Goal: Information Seeking & Learning: Learn about a topic

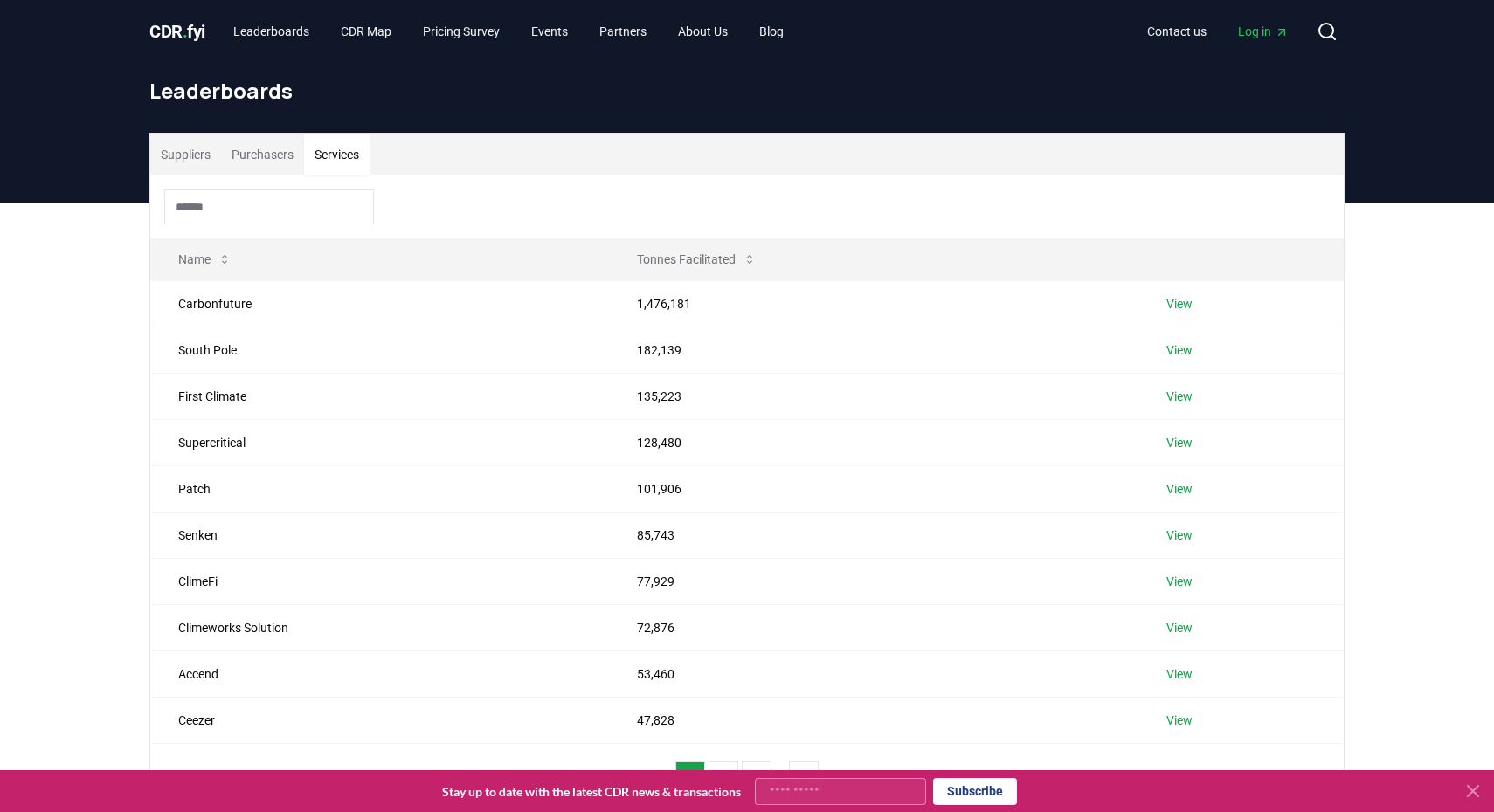
click at [283, 211] on input at bounding box center [268, 207] width 209 height 35
click at [1179, 448] on link "View" at bounding box center [1179, 442] width 26 height 17
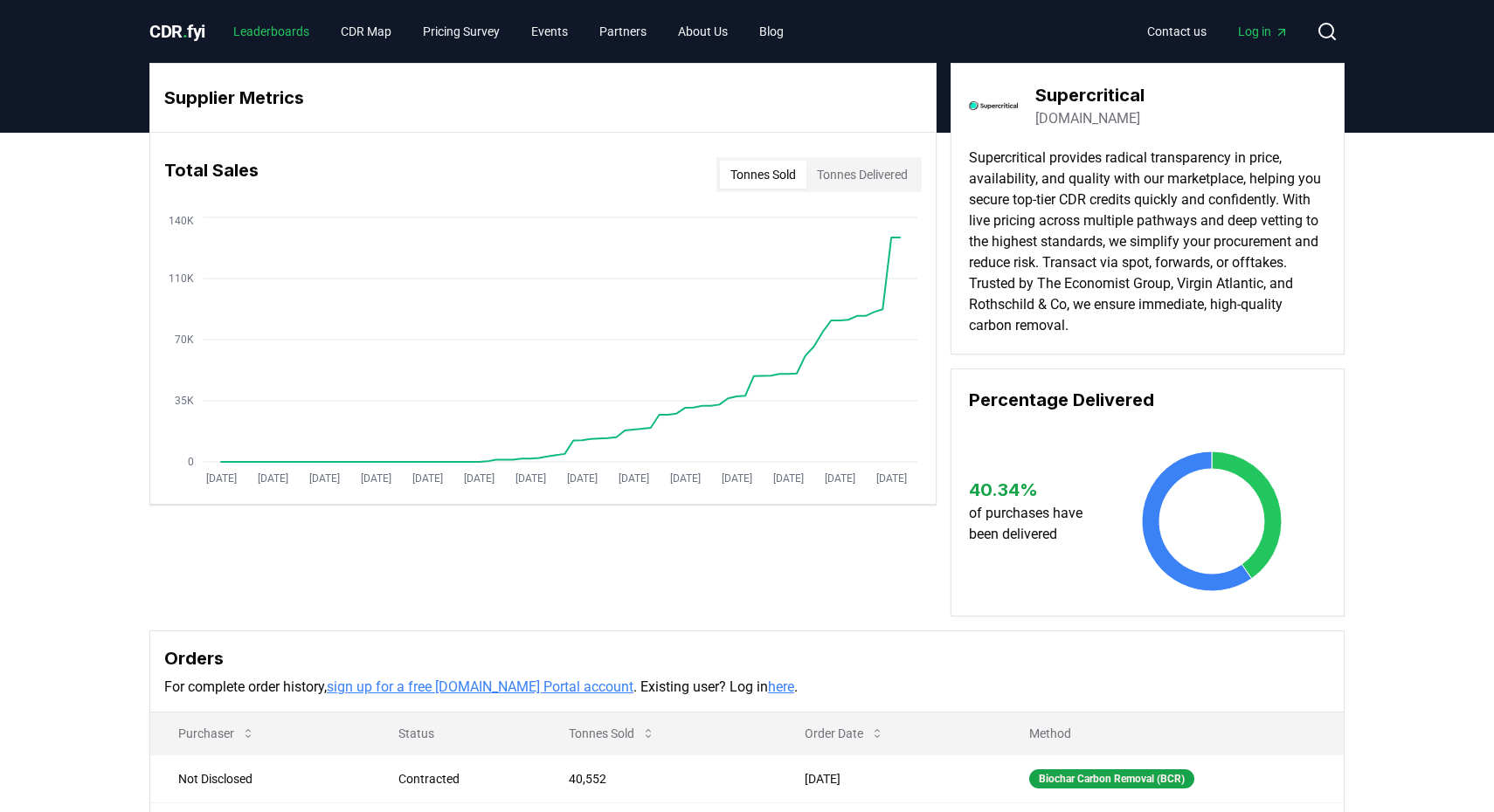
click at [296, 24] on link "Leaderboards" at bounding box center [271, 31] width 104 height 32
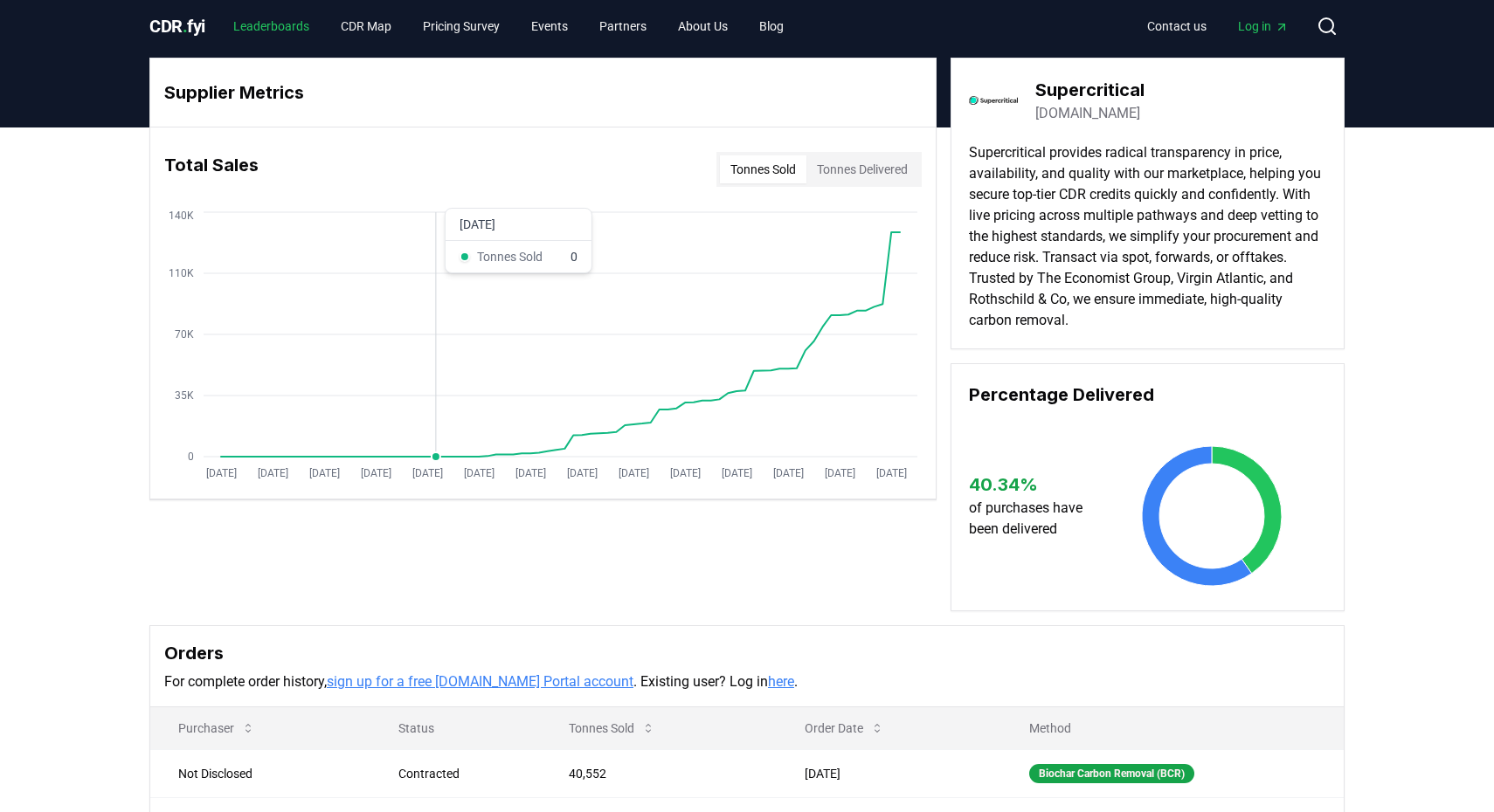
scroll to position [6, 0]
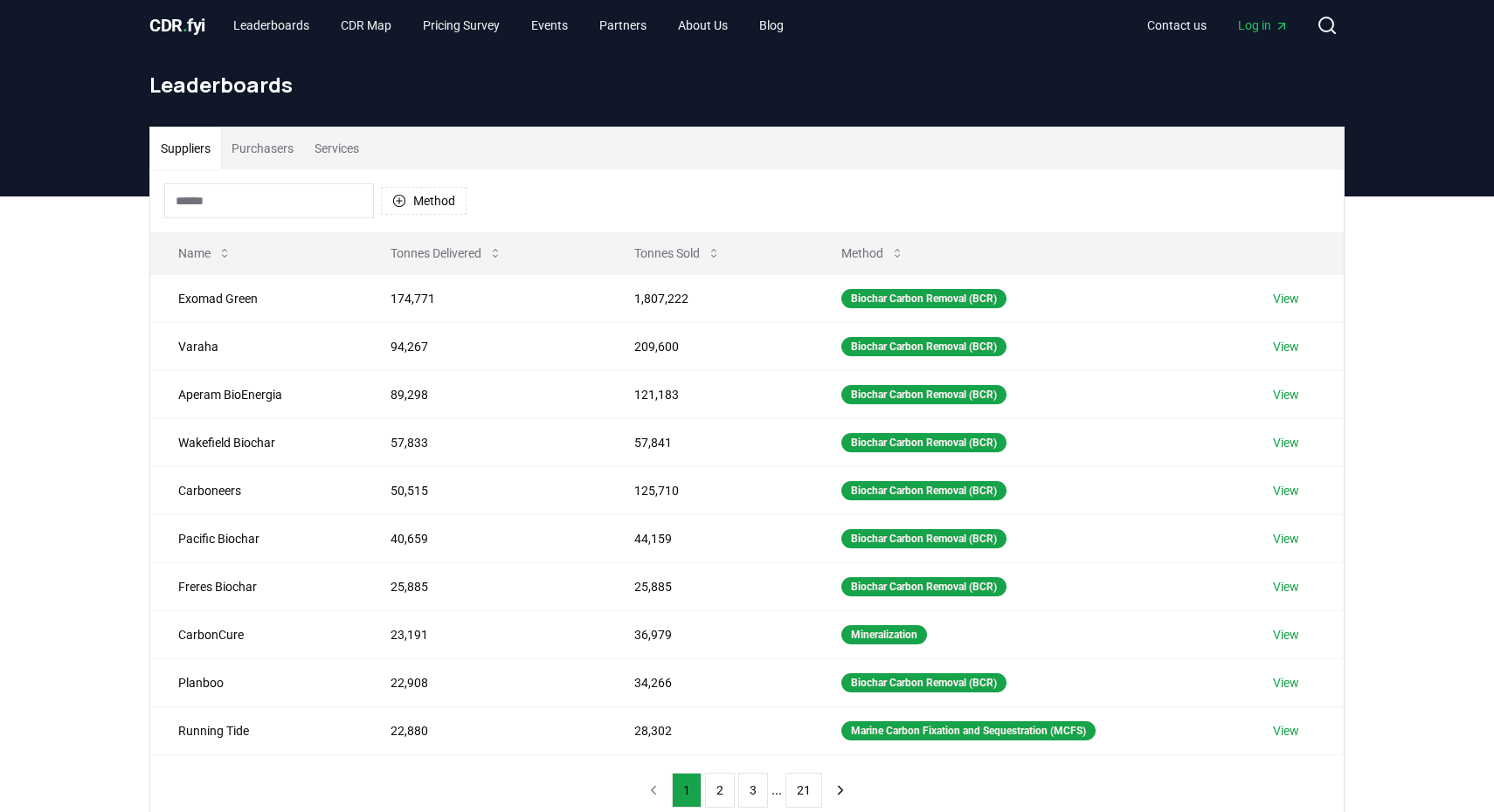
click at [359, 176] on div "Method" at bounding box center [747, 200] width 1193 height 63
click at [357, 147] on button "Services" at bounding box center [336, 149] width 65 height 42
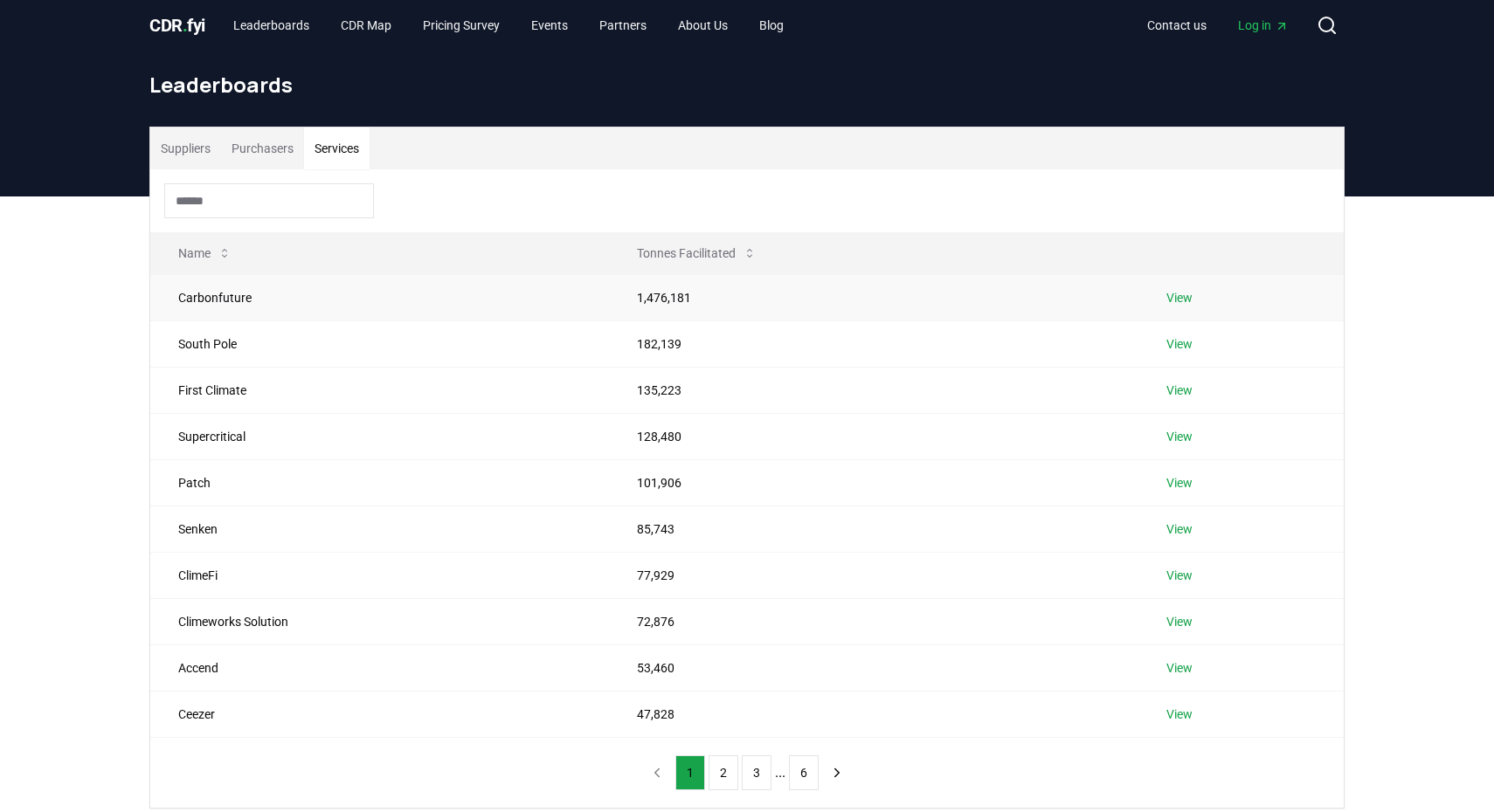
scroll to position [134, 0]
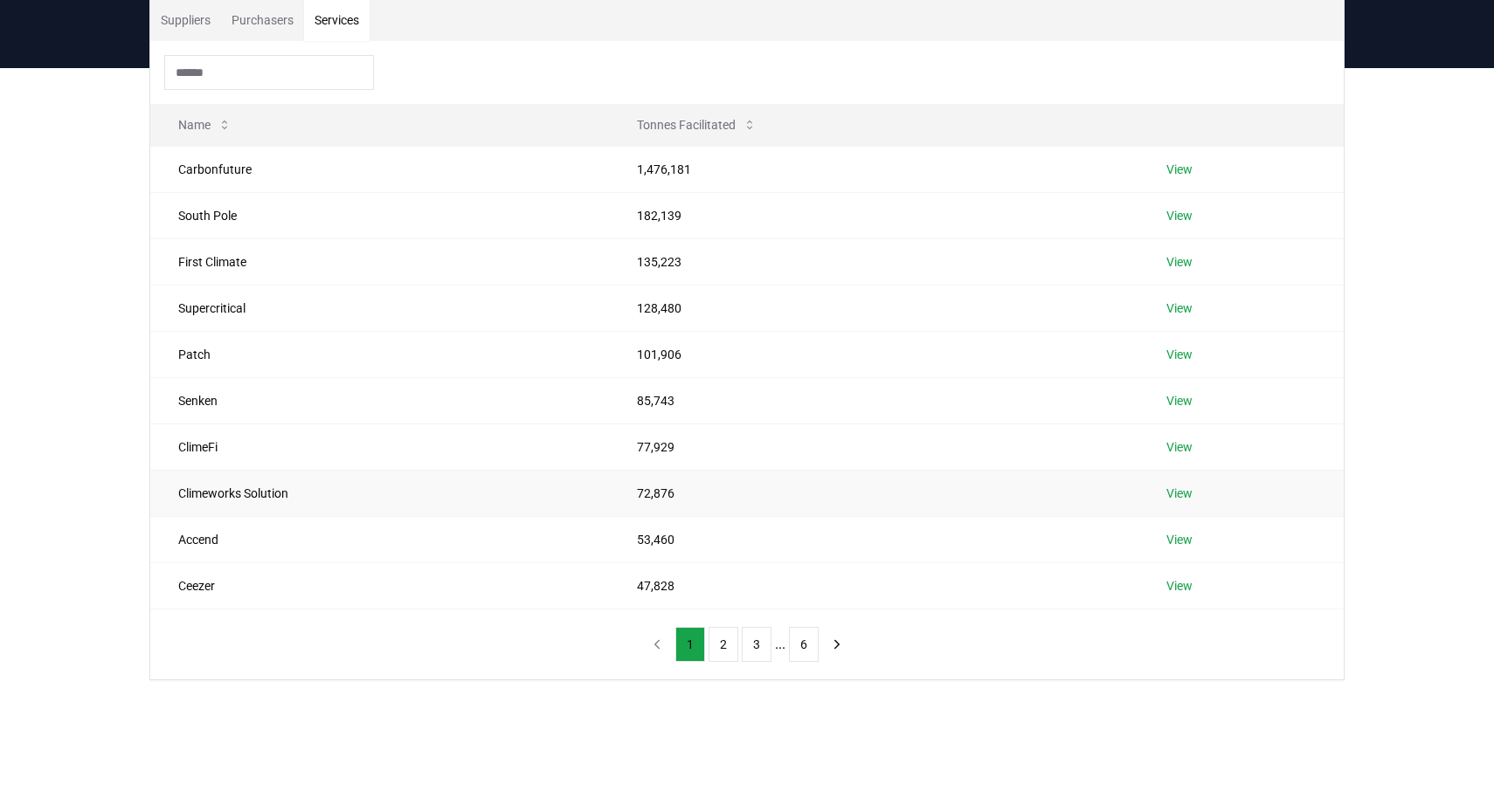
click at [1187, 489] on link "View" at bounding box center [1179, 493] width 26 height 17
click at [1181, 491] on link "View" at bounding box center [1179, 493] width 26 height 17
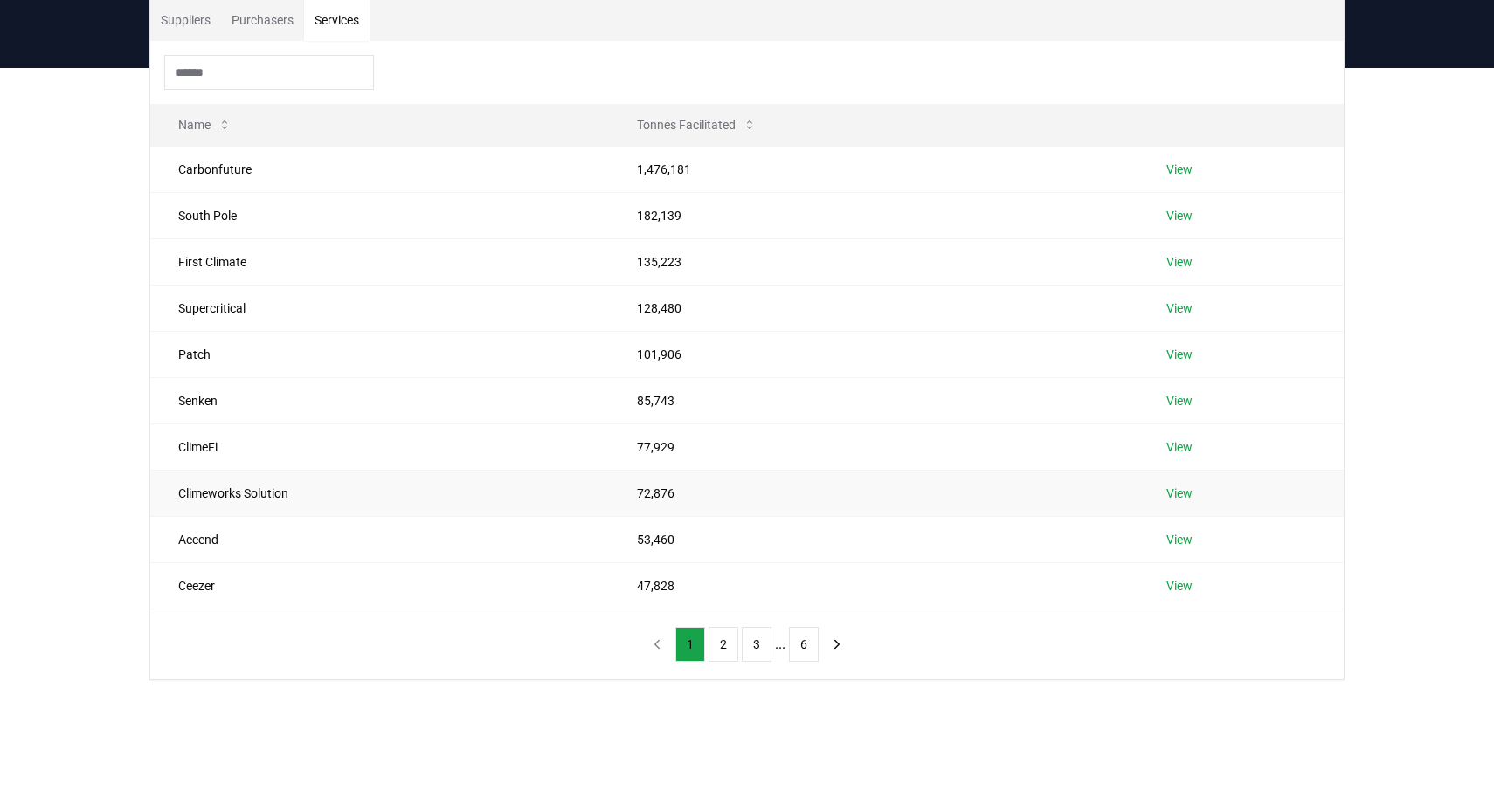
click at [1181, 491] on link "View" at bounding box center [1179, 493] width 26 height 17
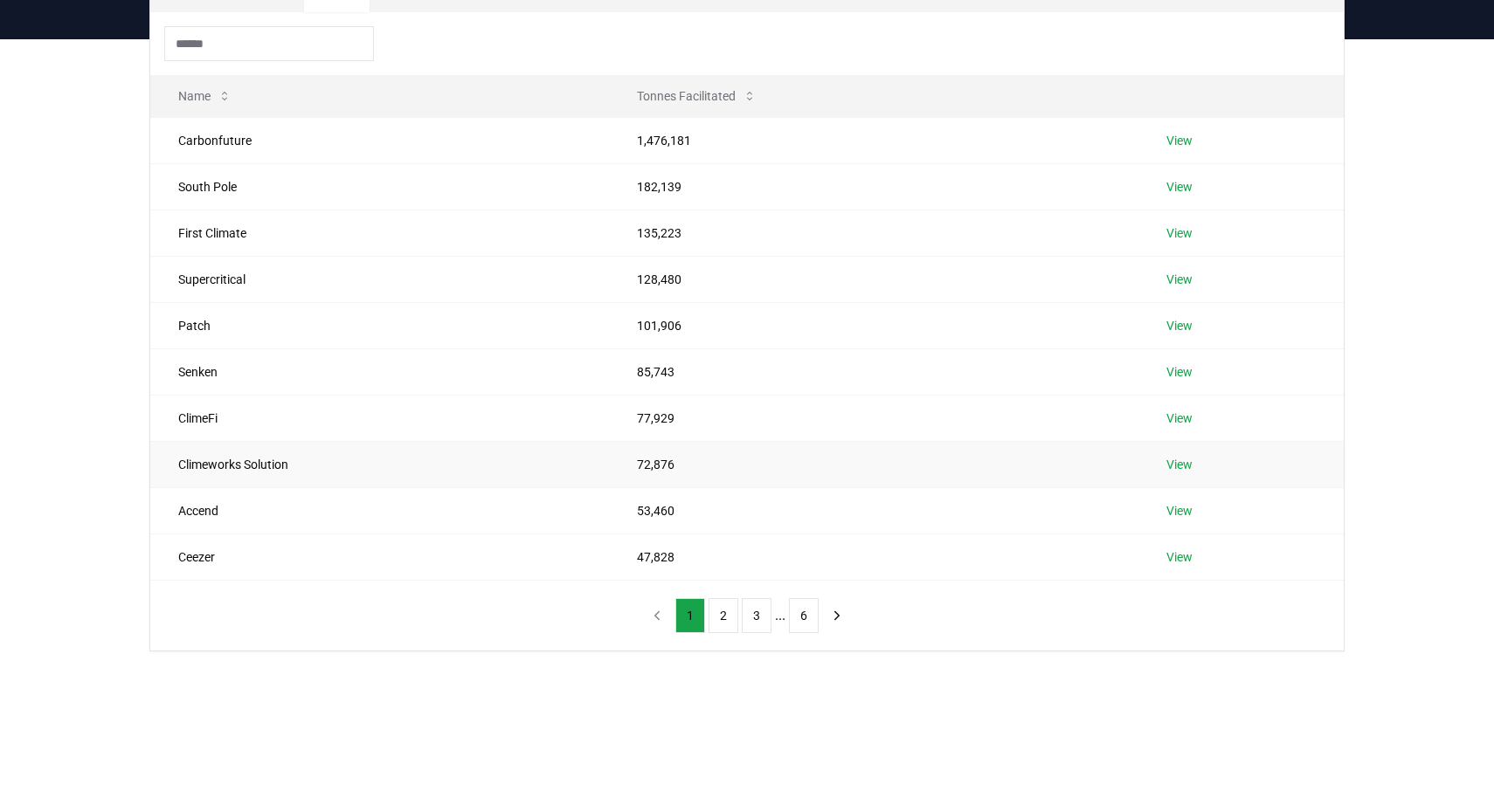
scroll to position [170, 0]
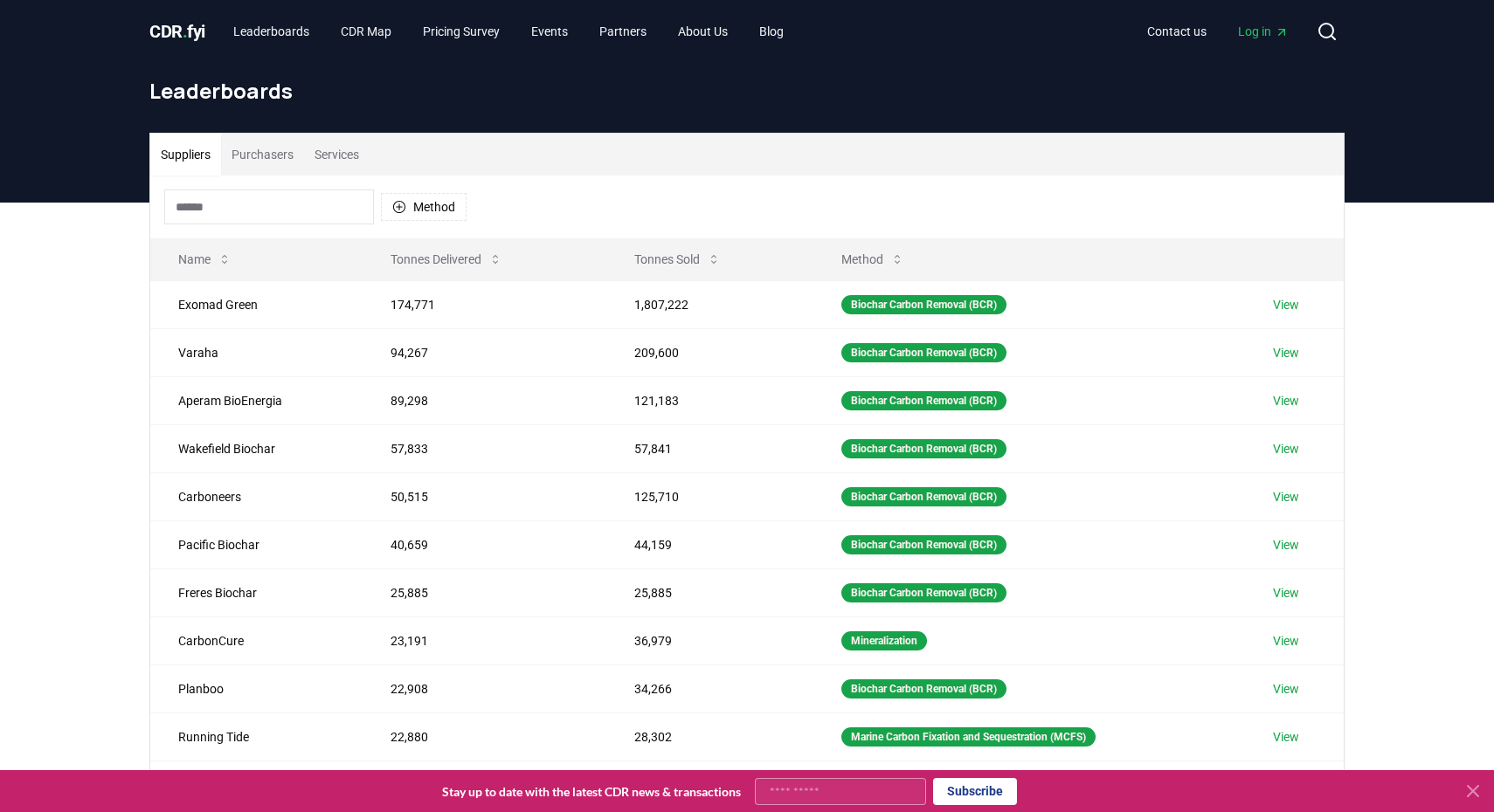
click at [362, 152] on button "Services" at bounding box center [336, 154] width 65 height 42
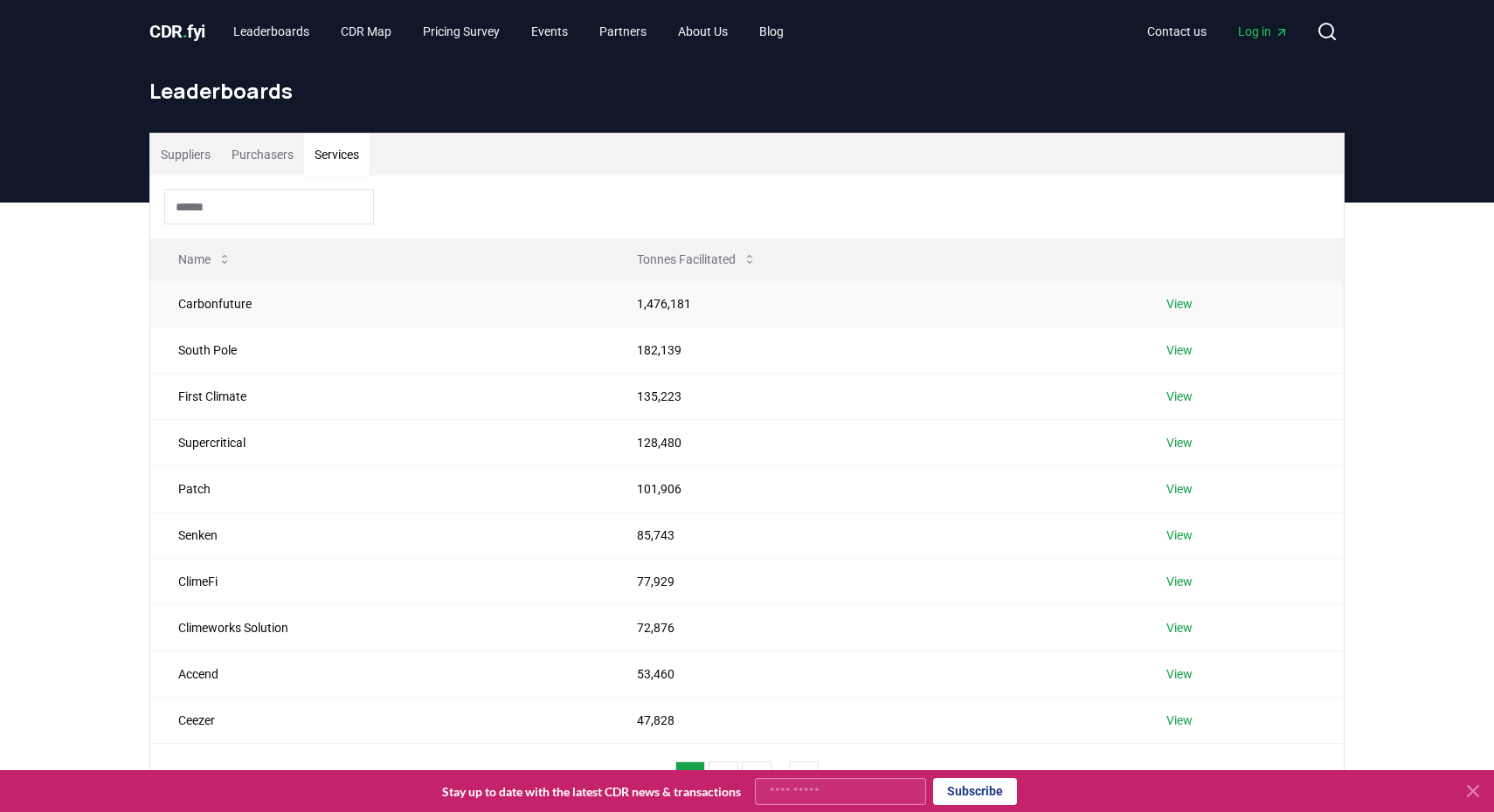
scroll to position [196, 0]
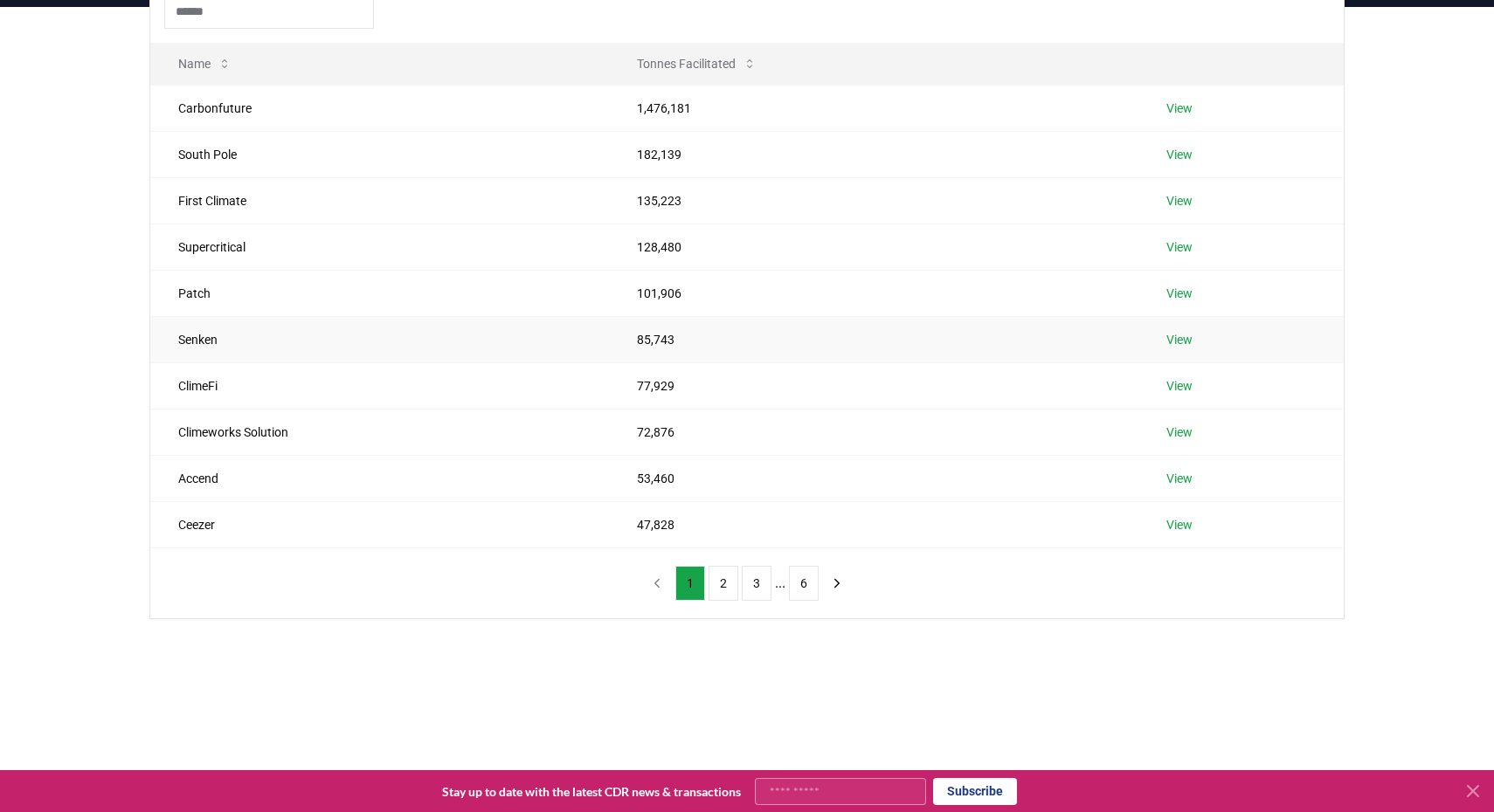
click at [1180, 337] on link "View" at bounding box center [1179, 339] width 26 height 17
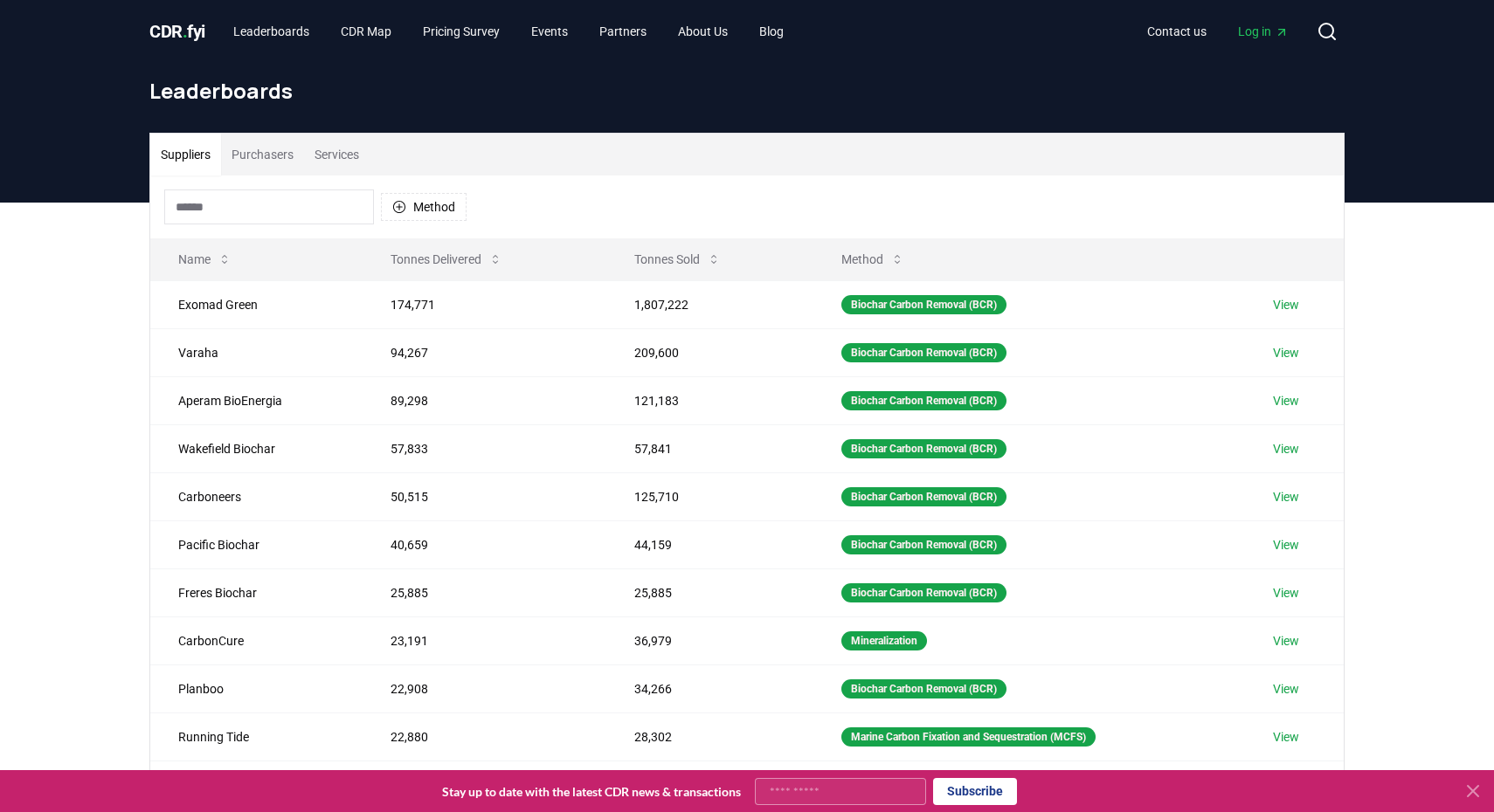
click at [370, 155] on button "Services" at bounding box center [336, 154] width 65 height 42
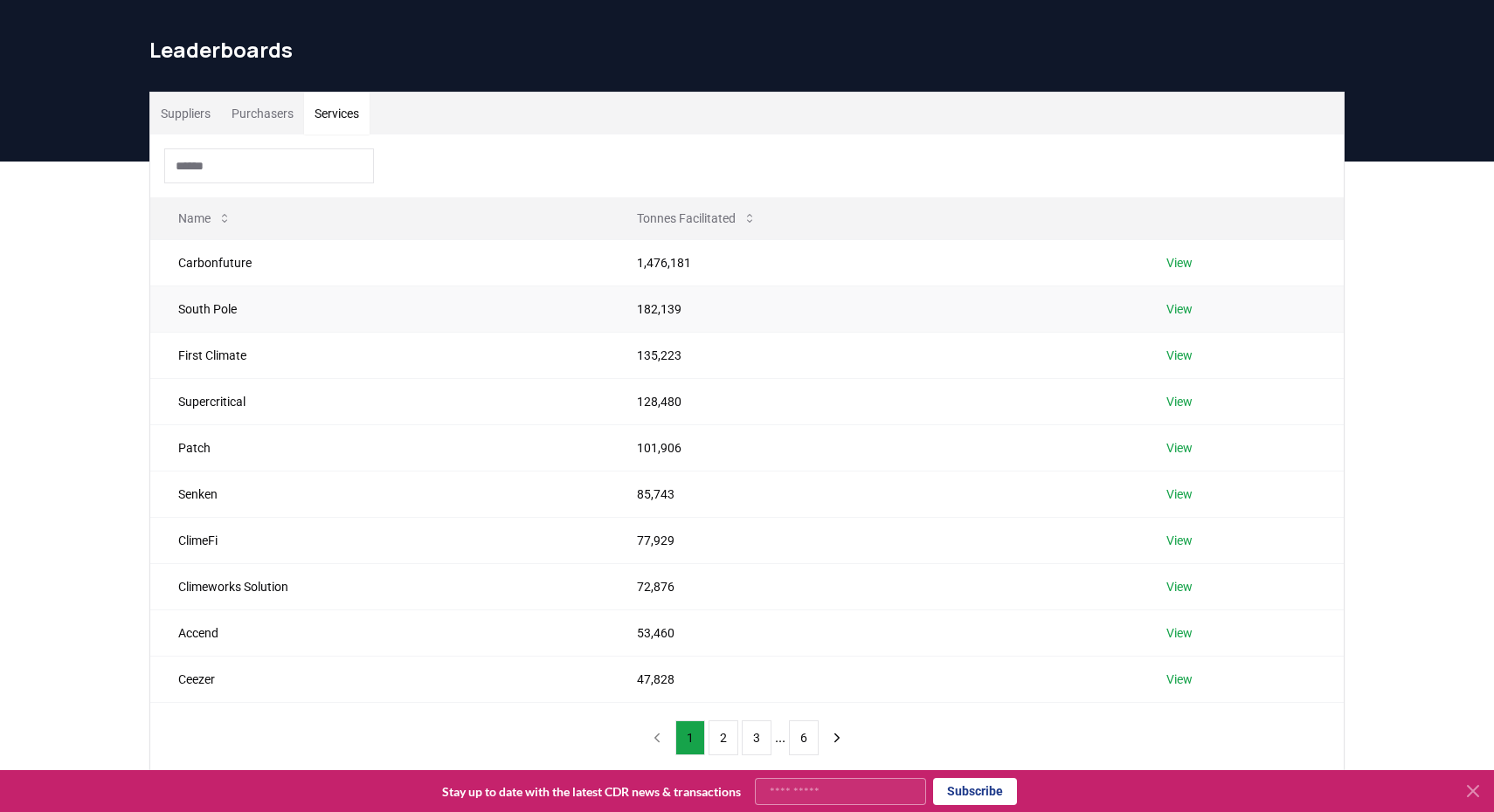
scroll to position [83, 0]
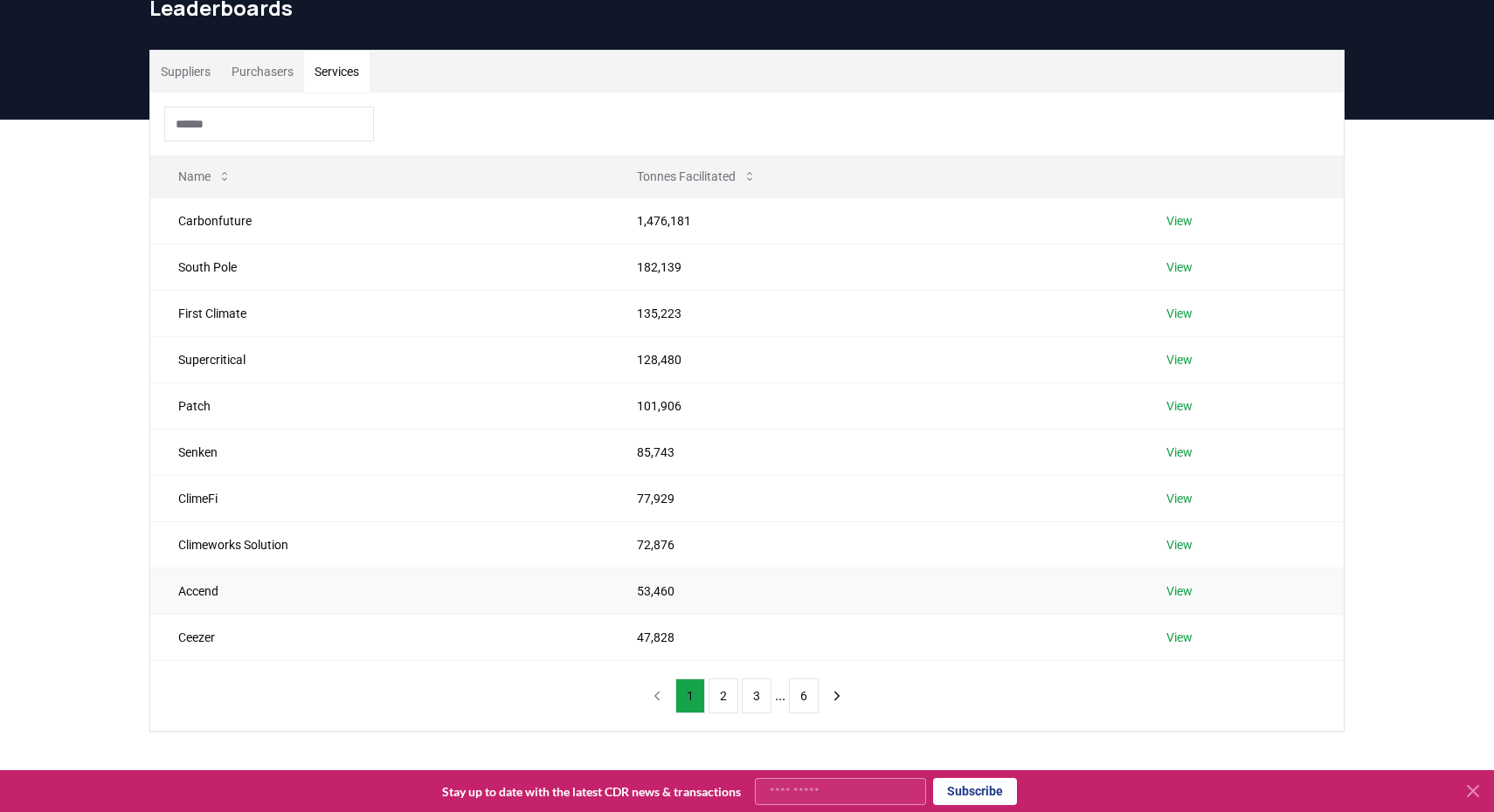
click at [1187, 594] on link "View" at bounding box center [1179, 591] width 26 height 17
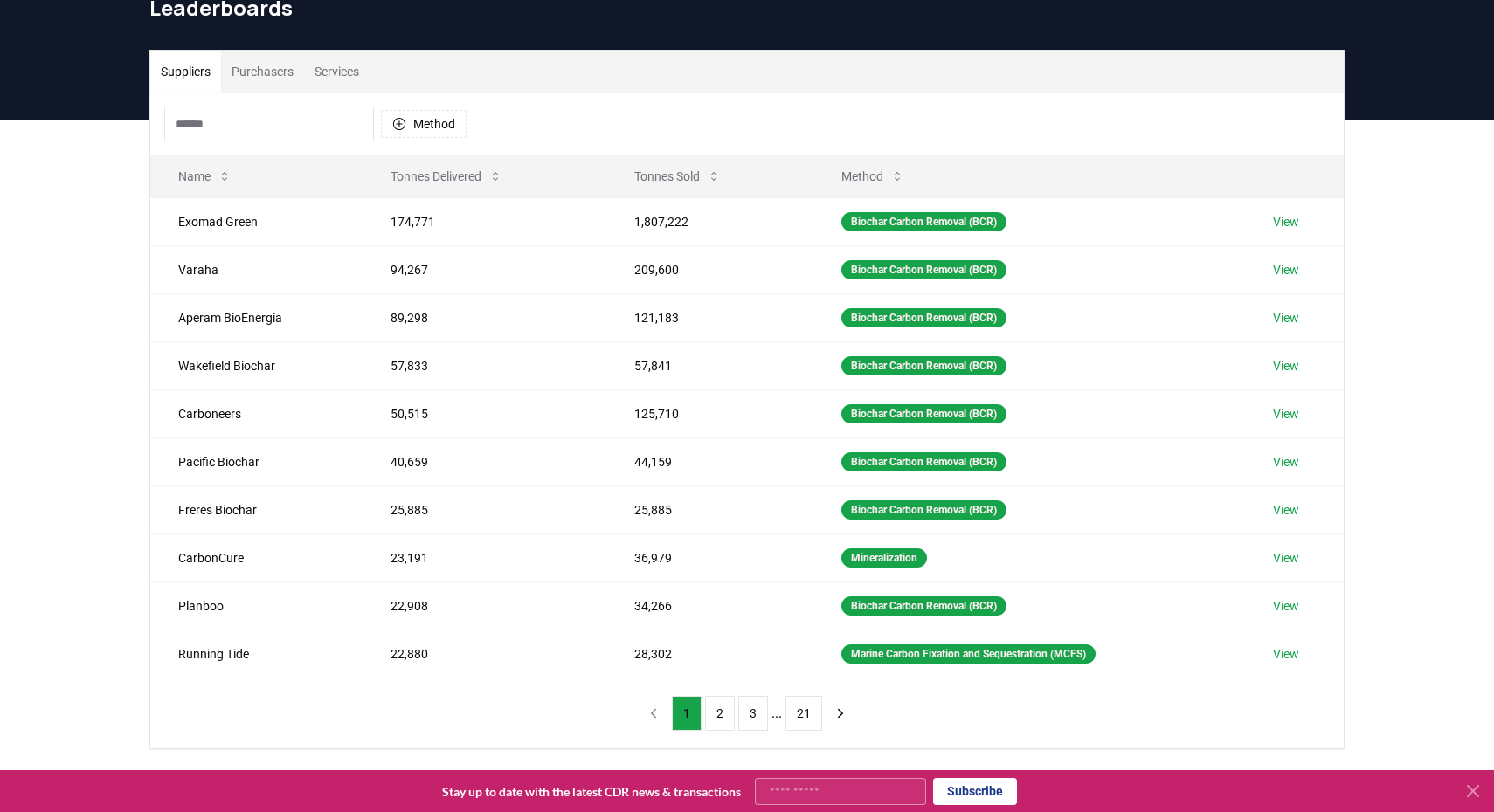
click at [351, 69] on button "Services" at bounding box center [336, 72] width 65 height 42
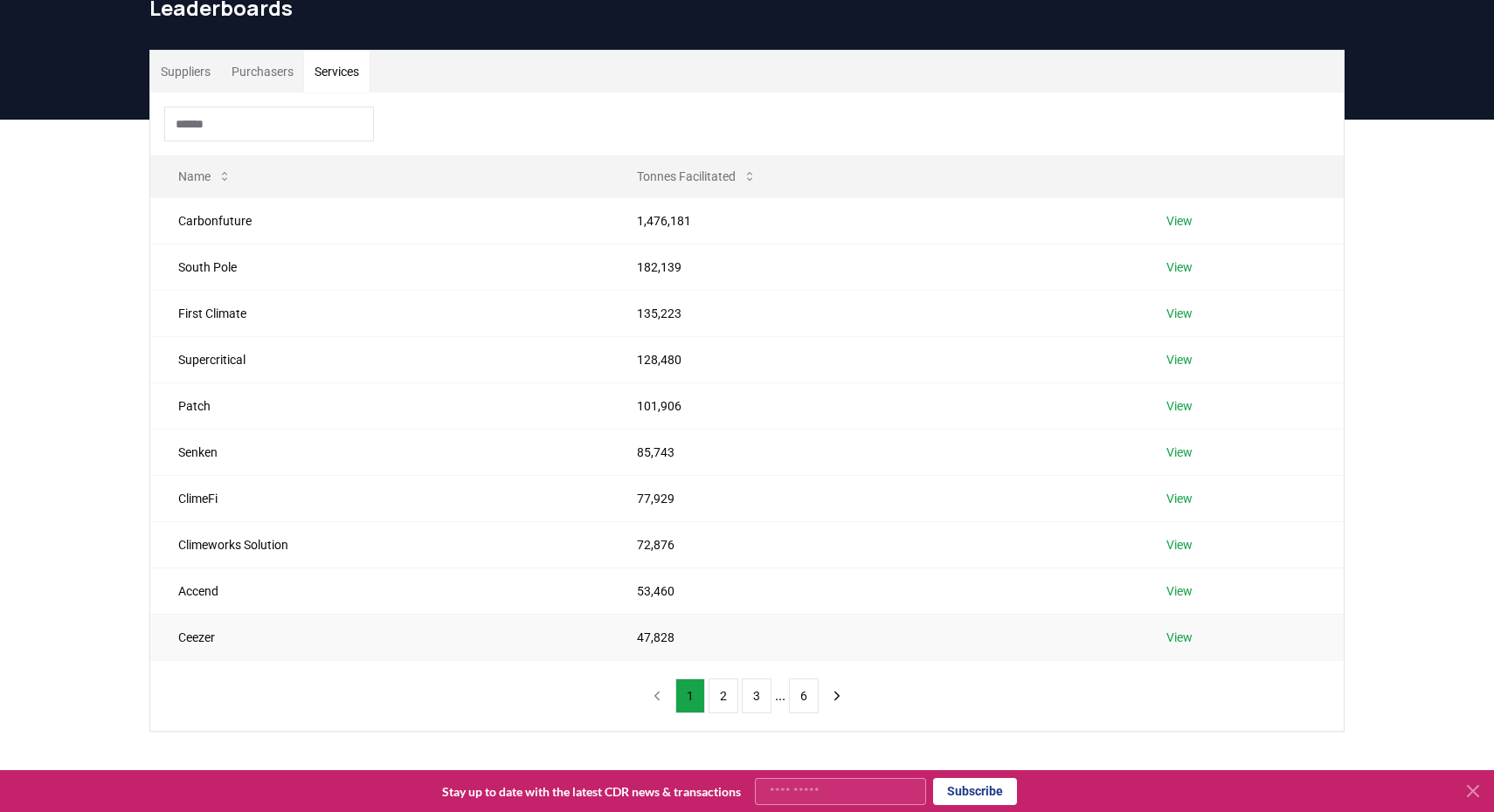
click at [1181, 633] on link "View" at bounding box center [1179, 637] width 26 height 17
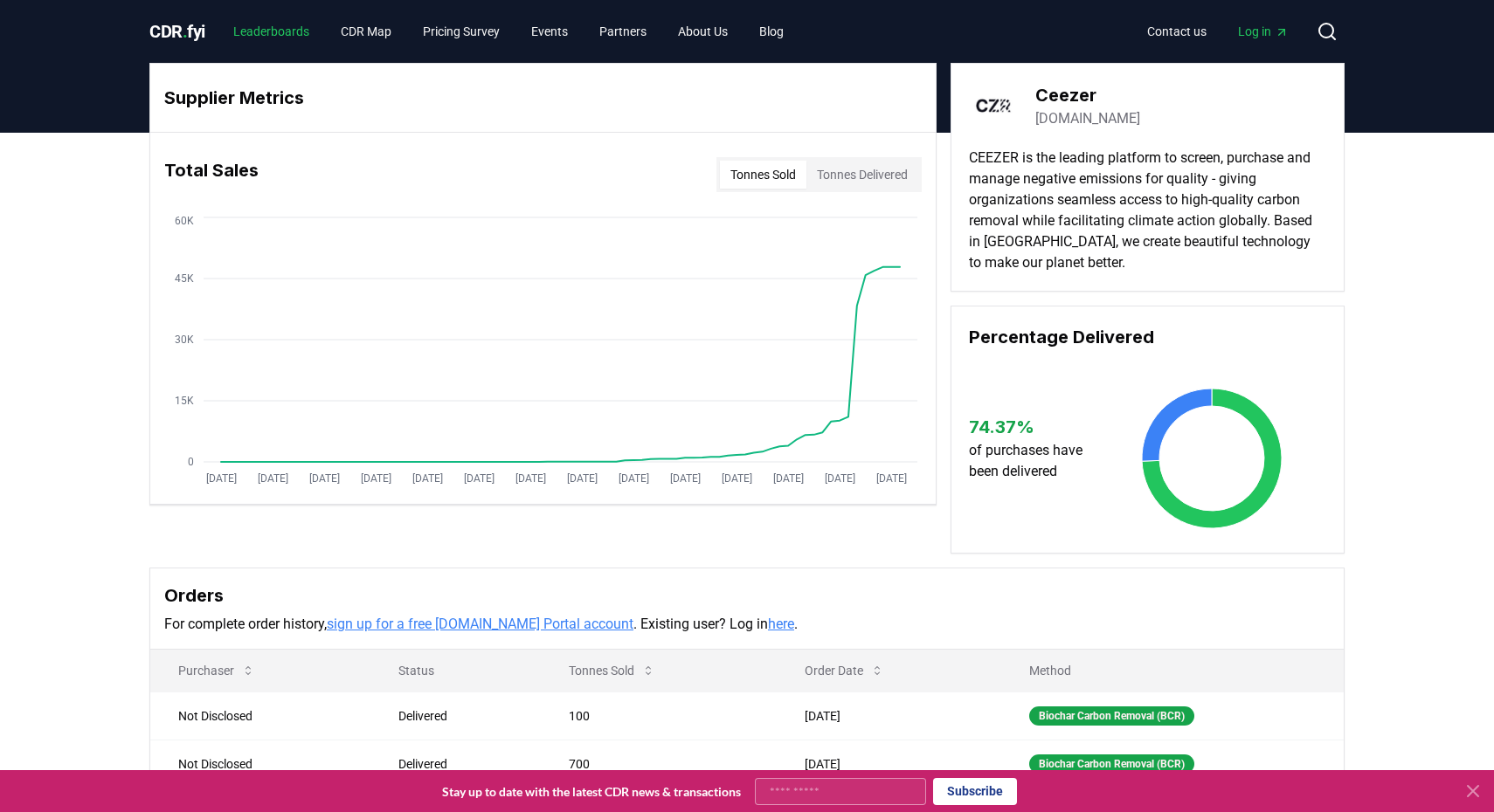
click at [286, 36] on link "Leaderboards" at bounding box center [271, 31] width 104 height 32
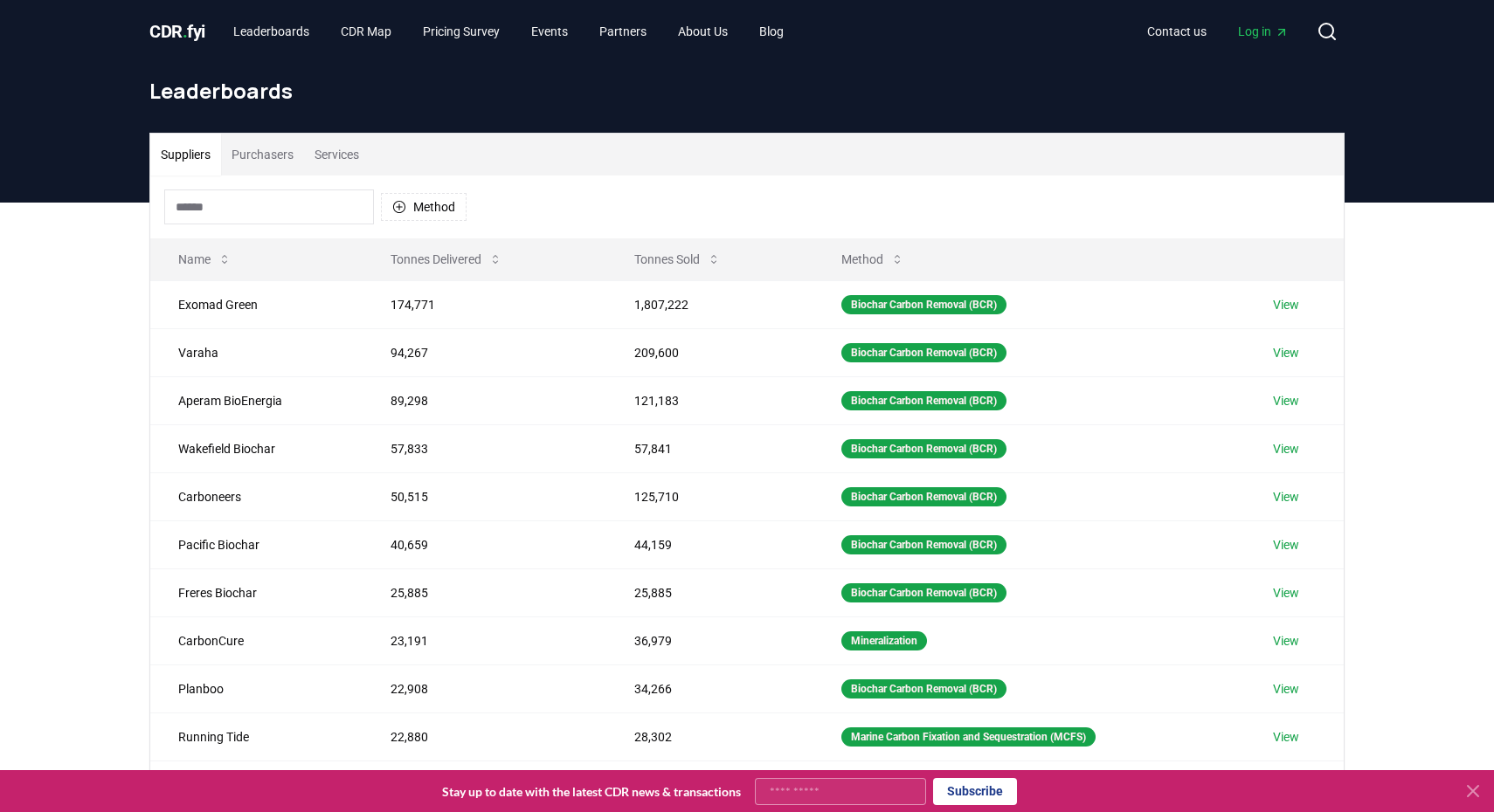
click at [284, 156] on button "Purchasers" at bounding box center [263, 154] width 83 height 42
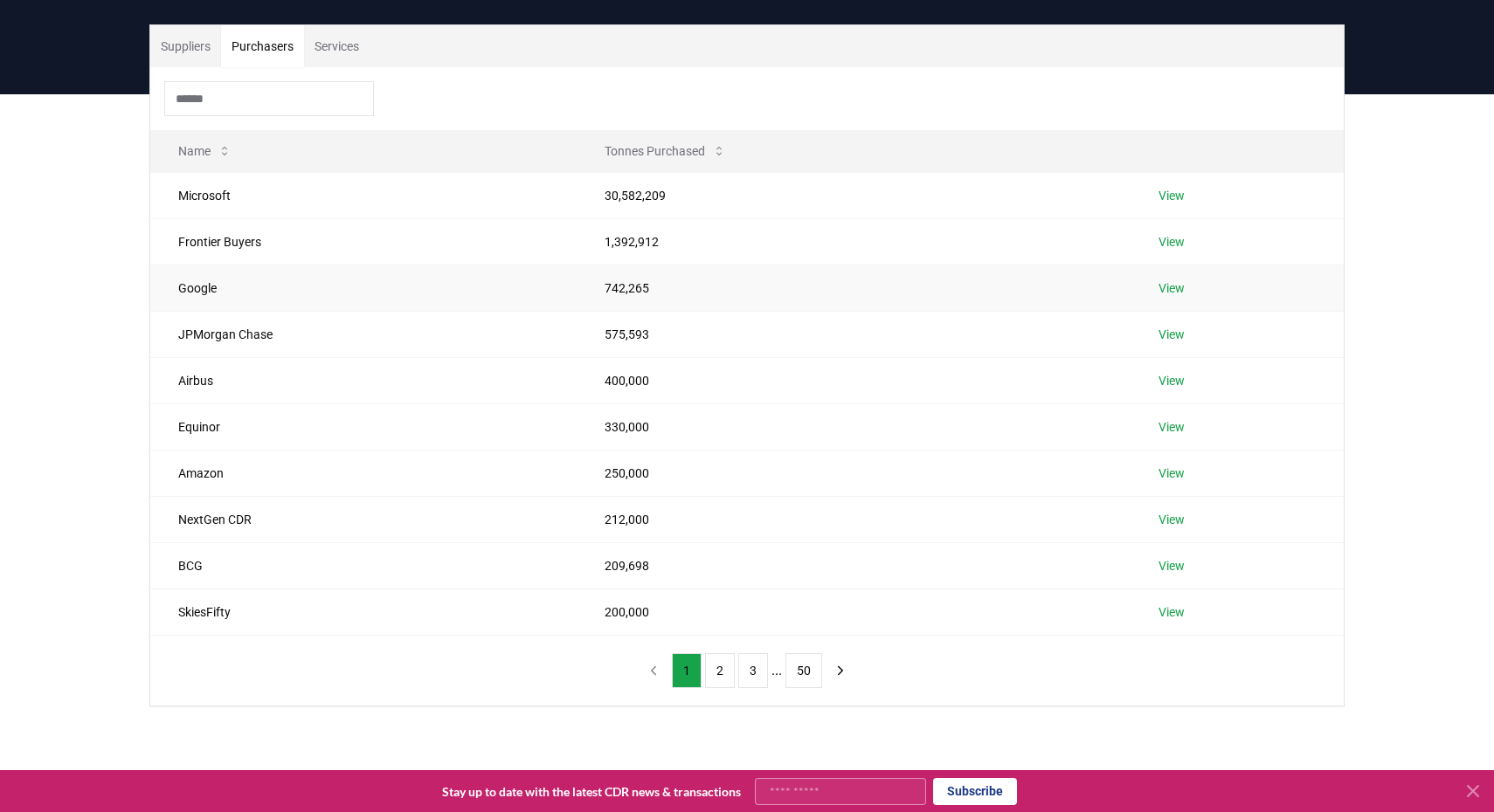
scroll to position [164, 0]
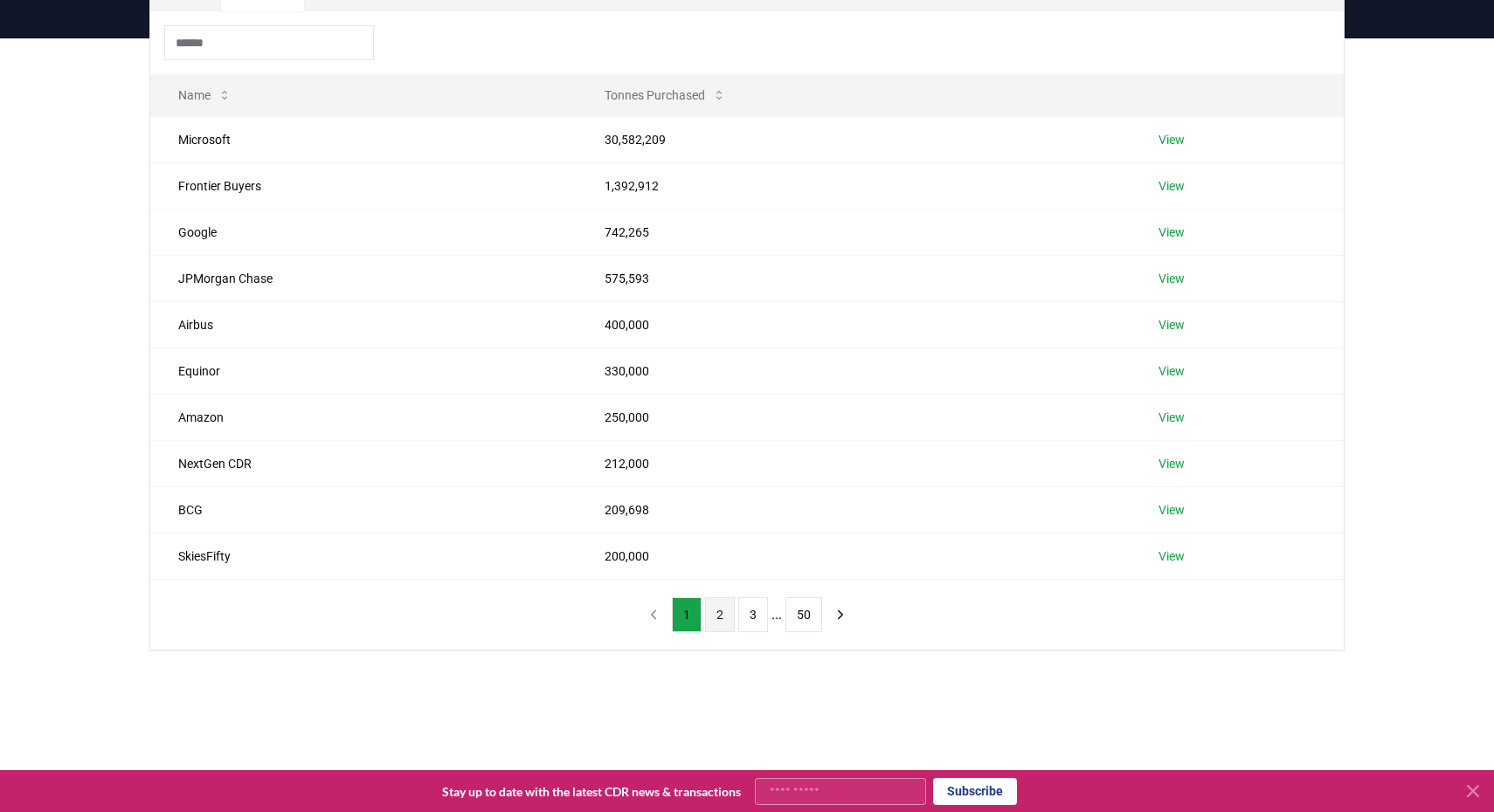
click at [727, 624] on button "2" at bounding box center [720, 614] width 30 height 35
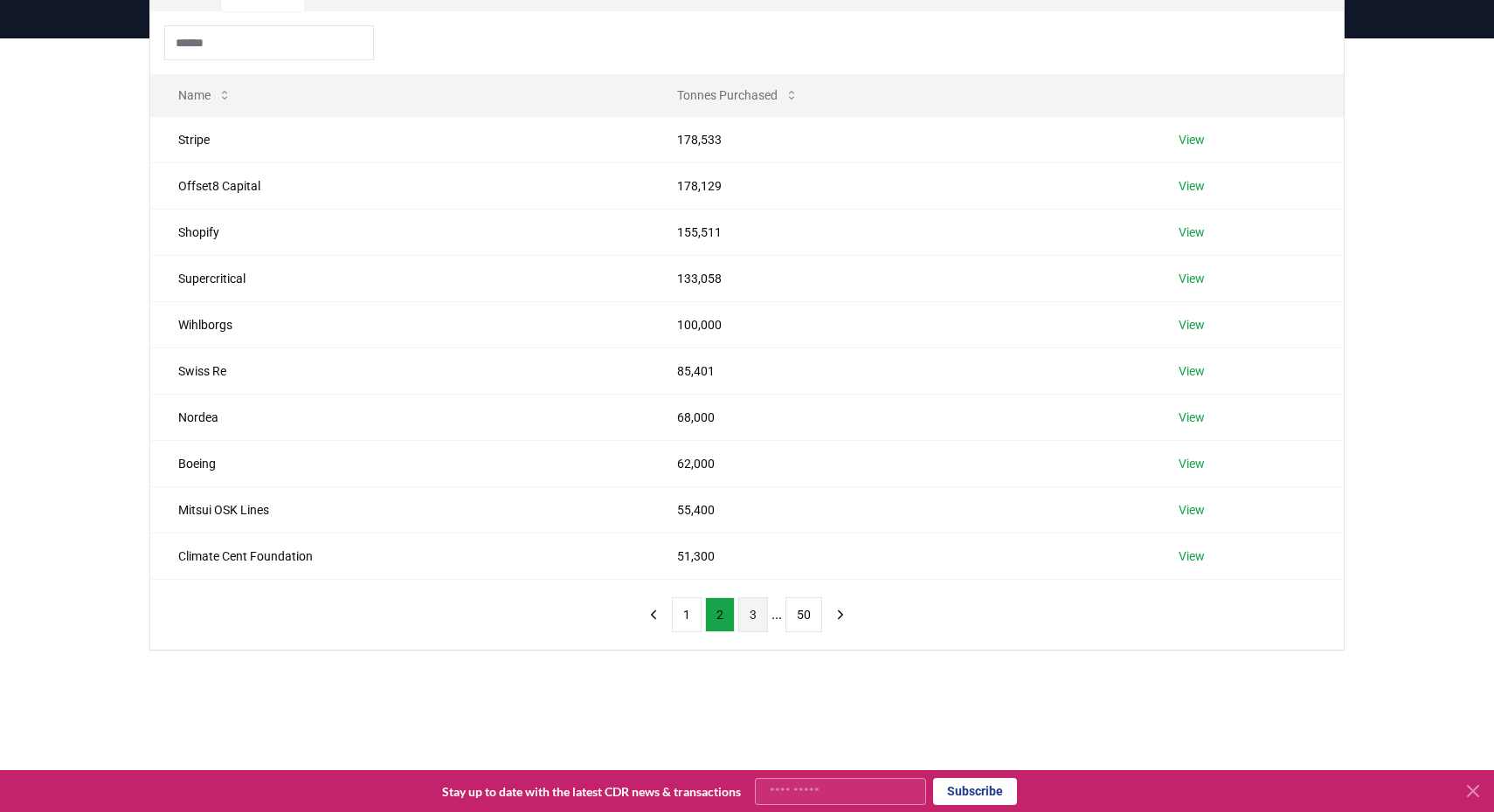
click at [757, 615] on button "3" at bounding box center [752, 614] width 30 height 35
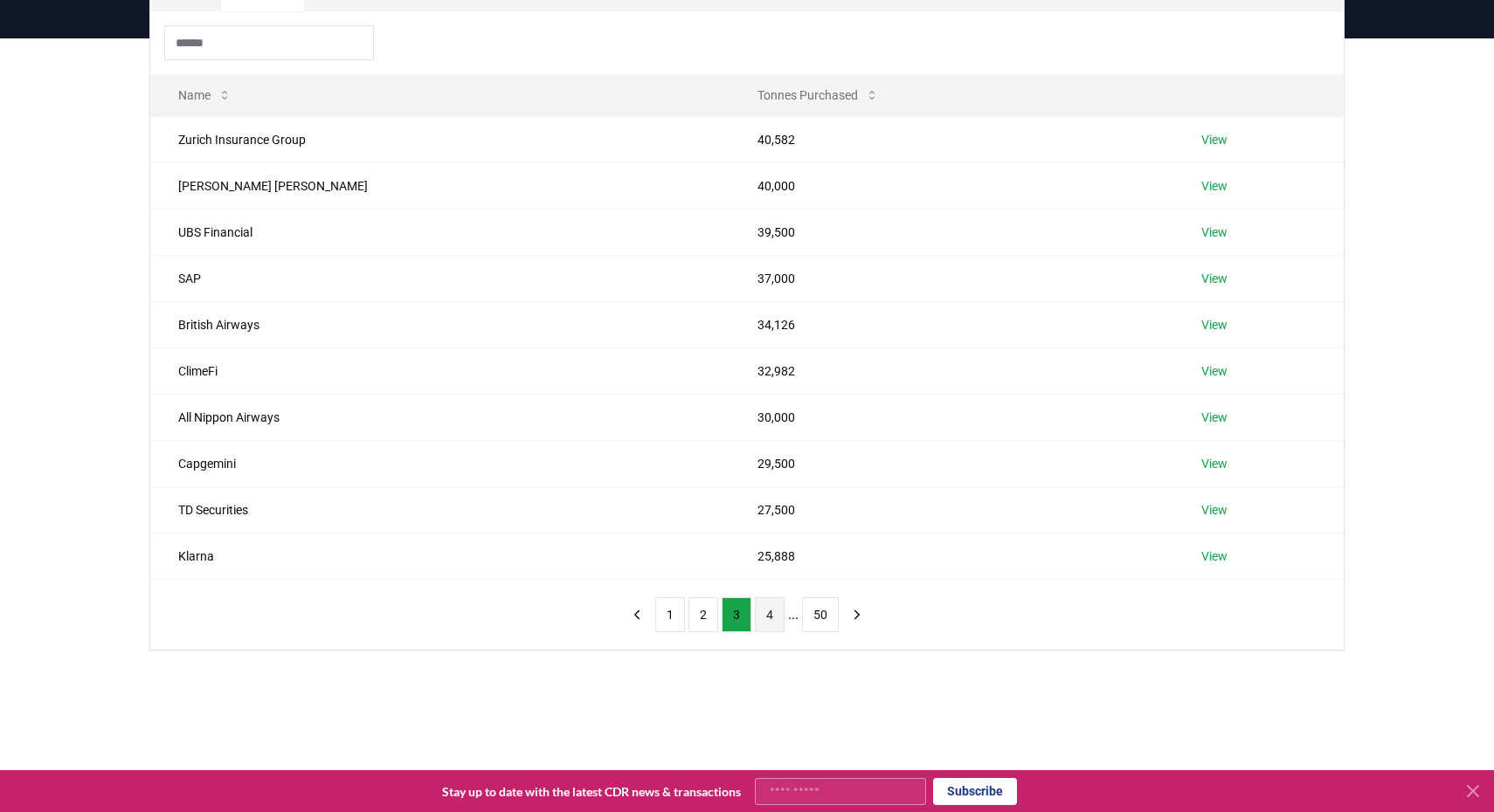
click at [762, 623] on button "4" at bounding box center [769, 614] width 30 height 35
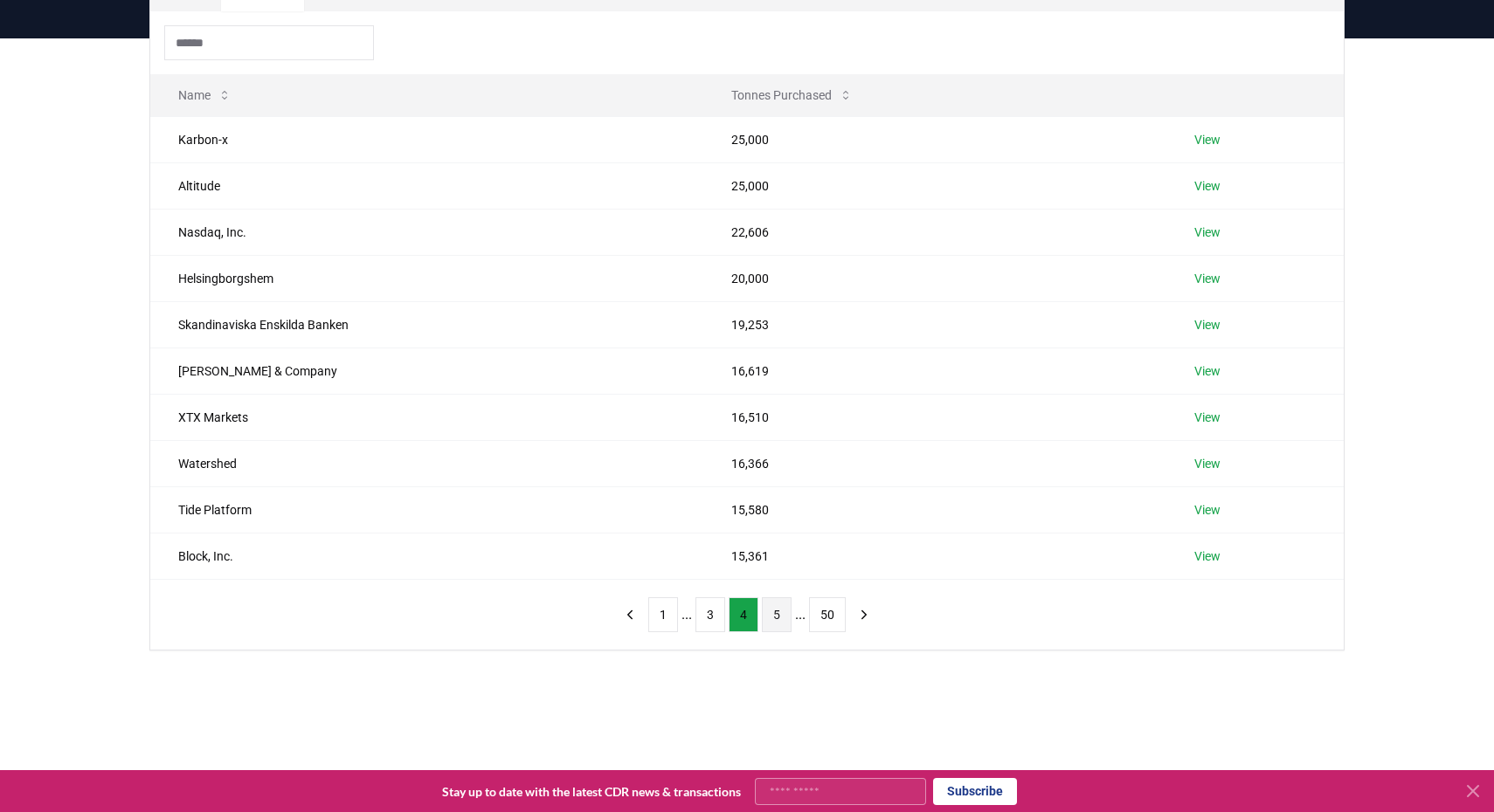
click at [777, 628] on button "5" at bounding box center [776, 614] width 30 height 35
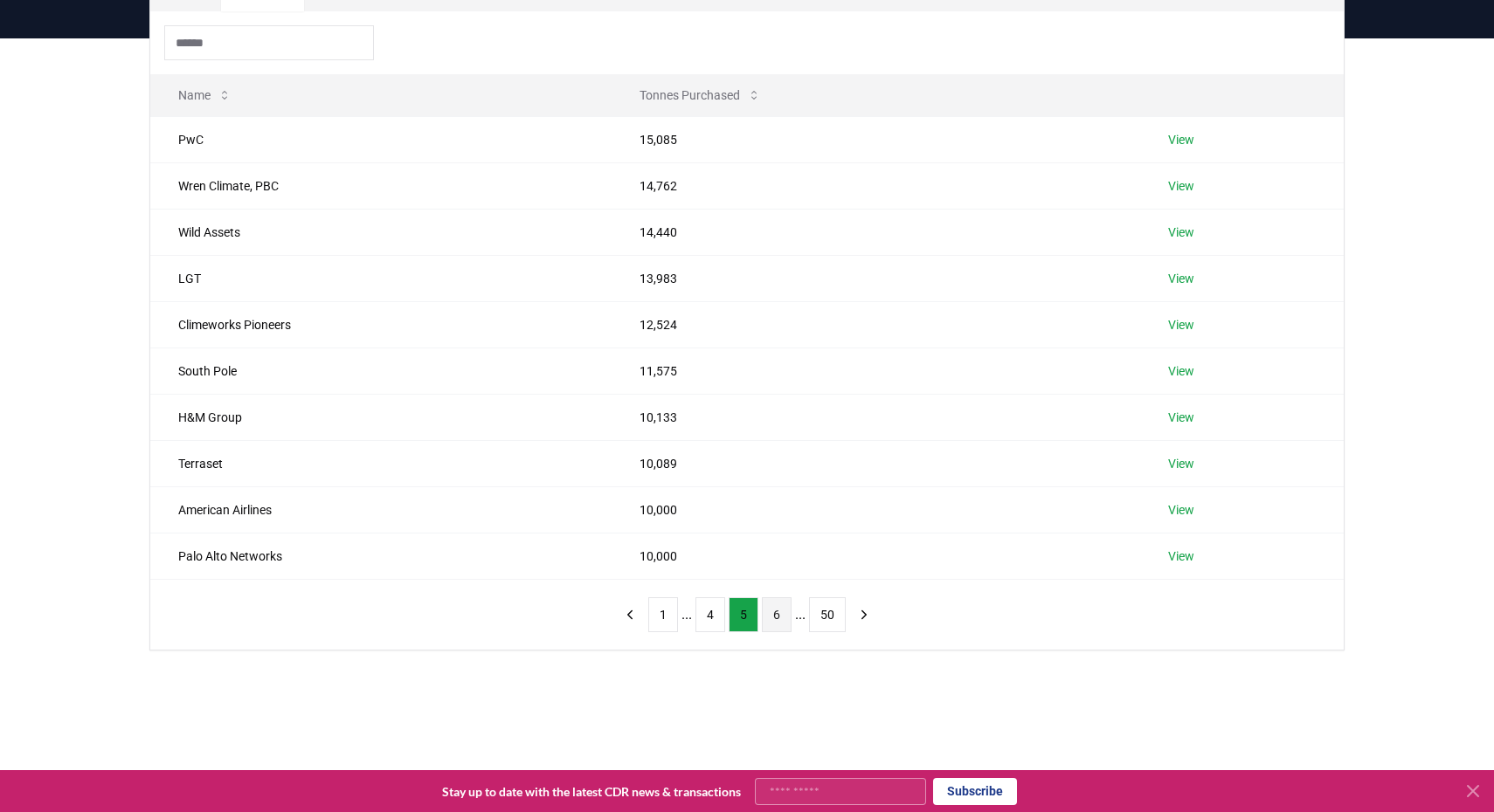
click at [773, 620] on button "6" at bounding box center [776, 614] width 30 height 35
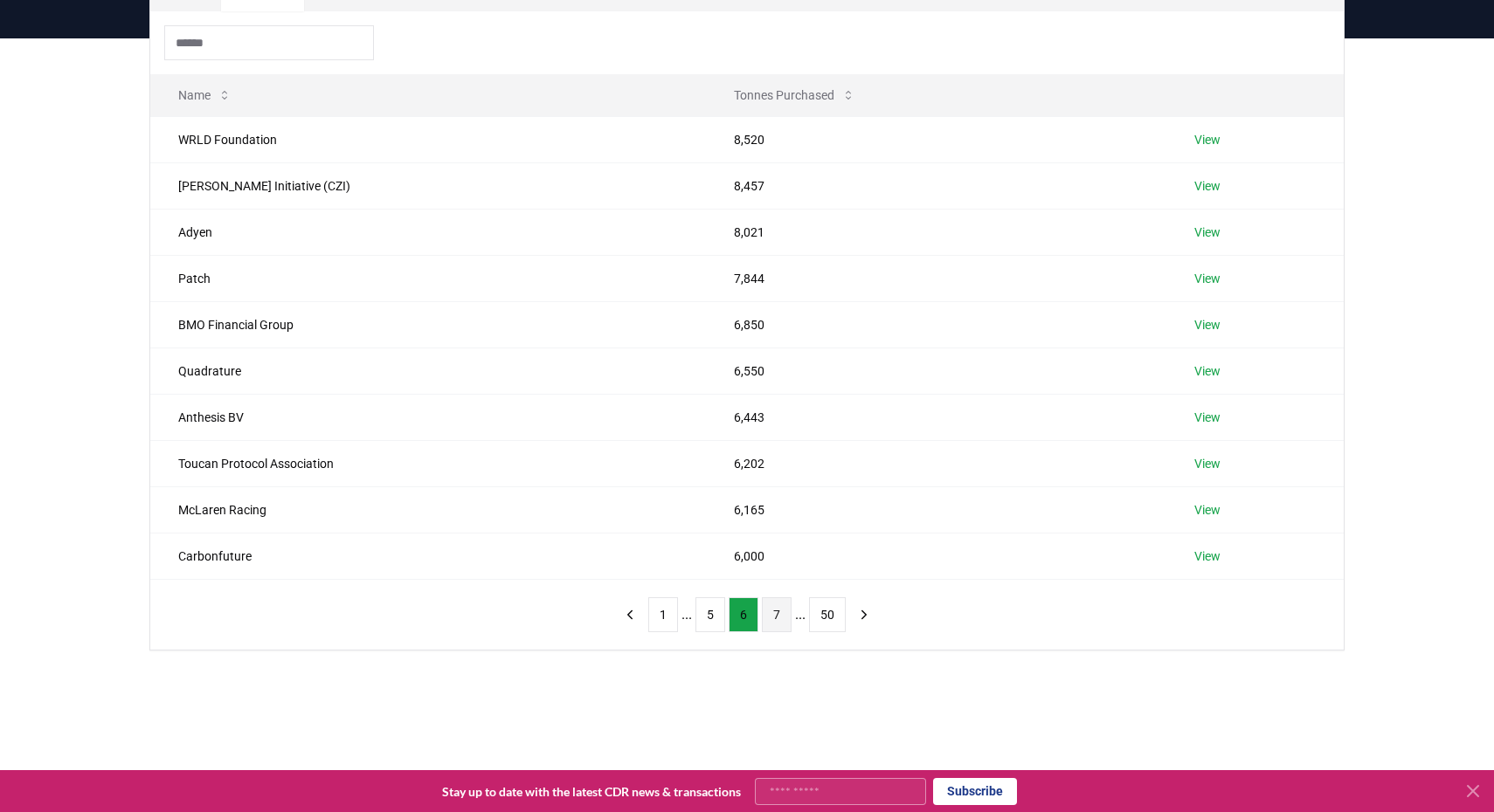
click at [780, 626] on button "7" at bounding box center [776, 614] width 30 height 35
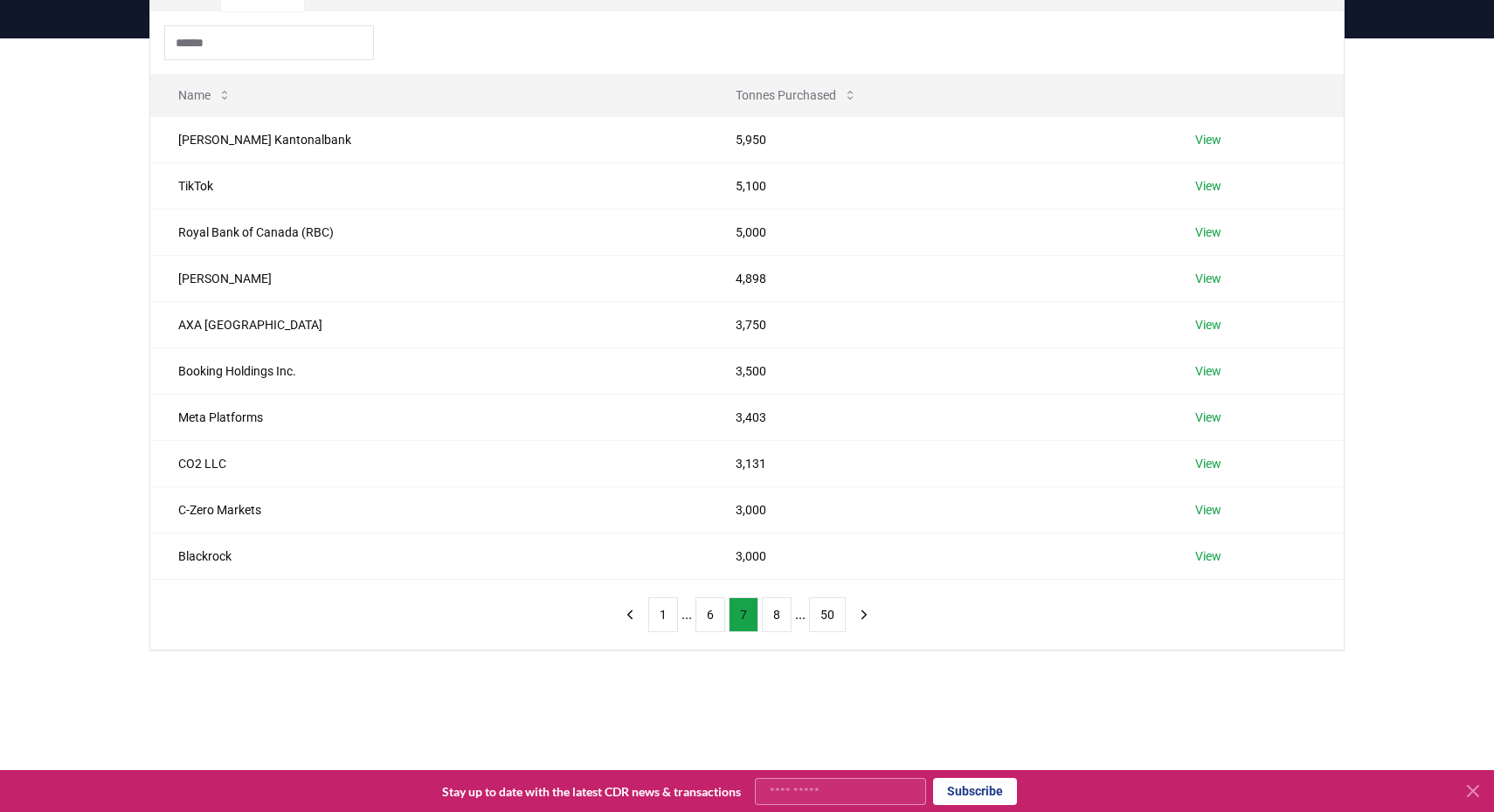
click at [780, 626] on button "8" at bounding box center [776, 614] width 30 height 35
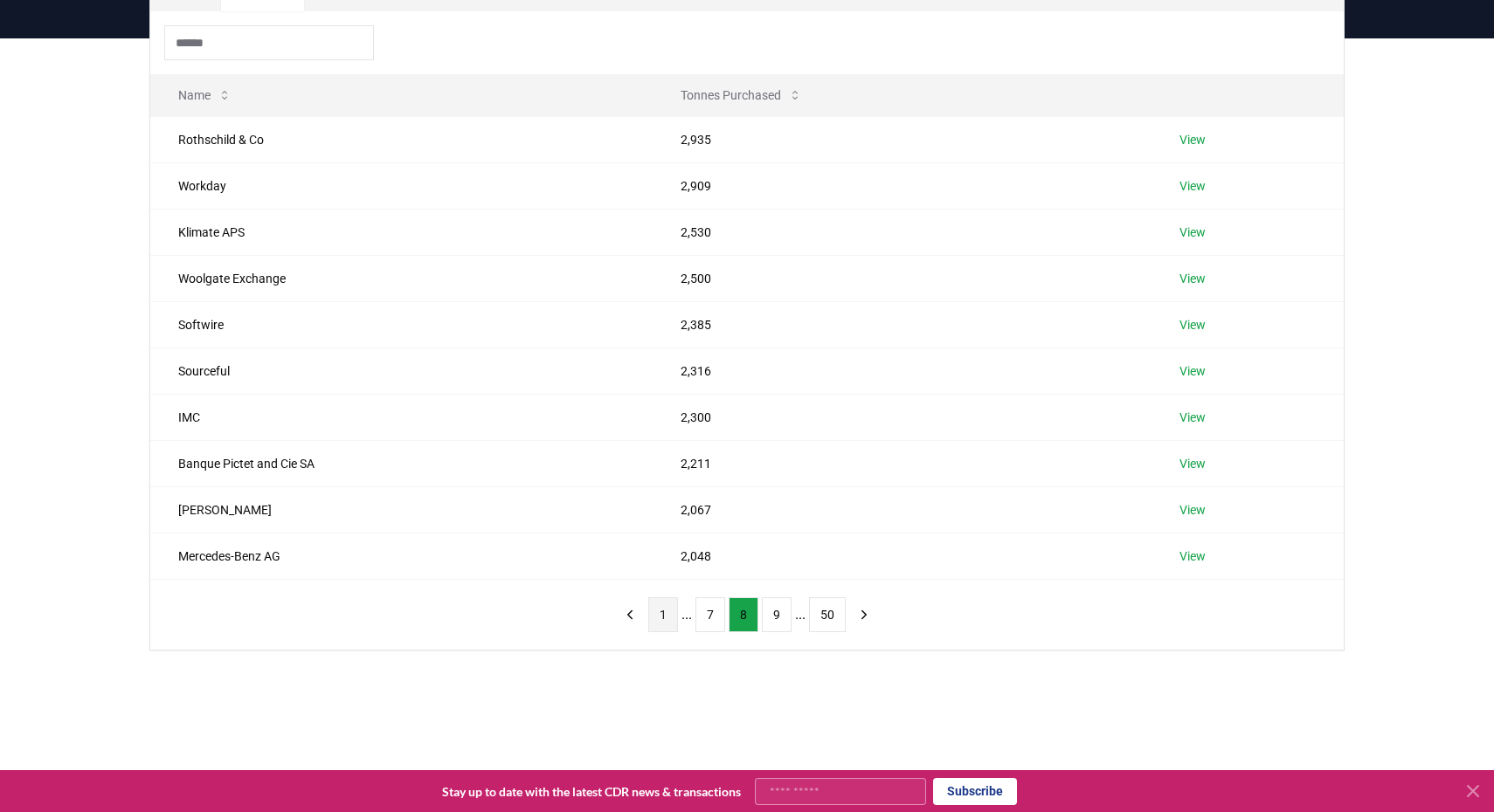
click at [665, 625] on button "1" at bounding box center [663, 614] width 30 height 35
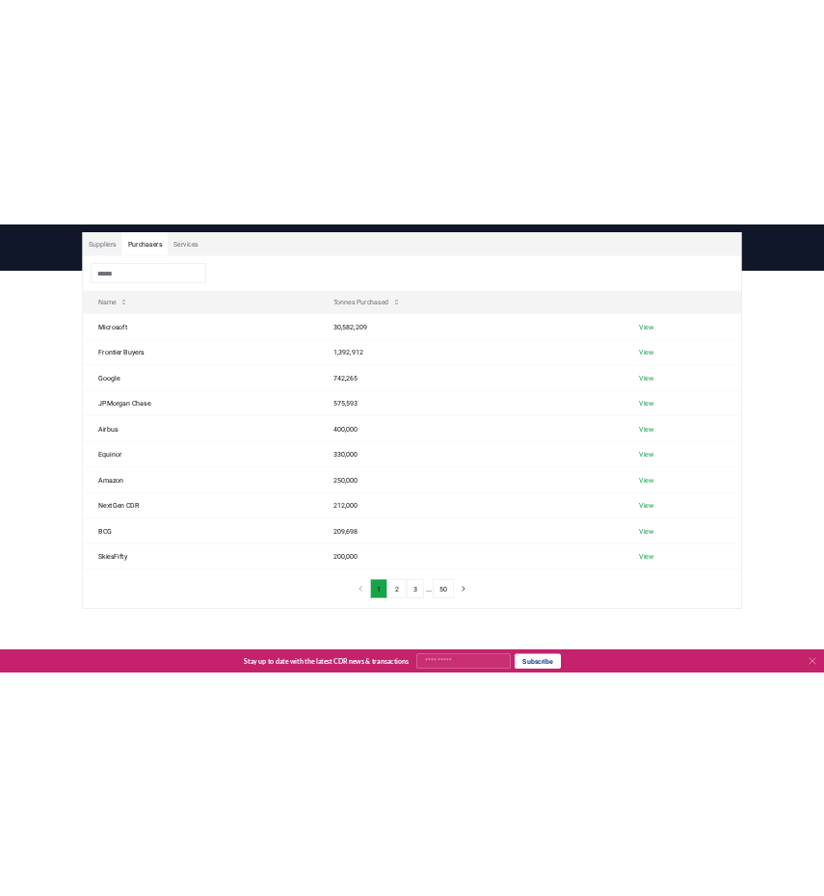
scroll to position [127, 0]
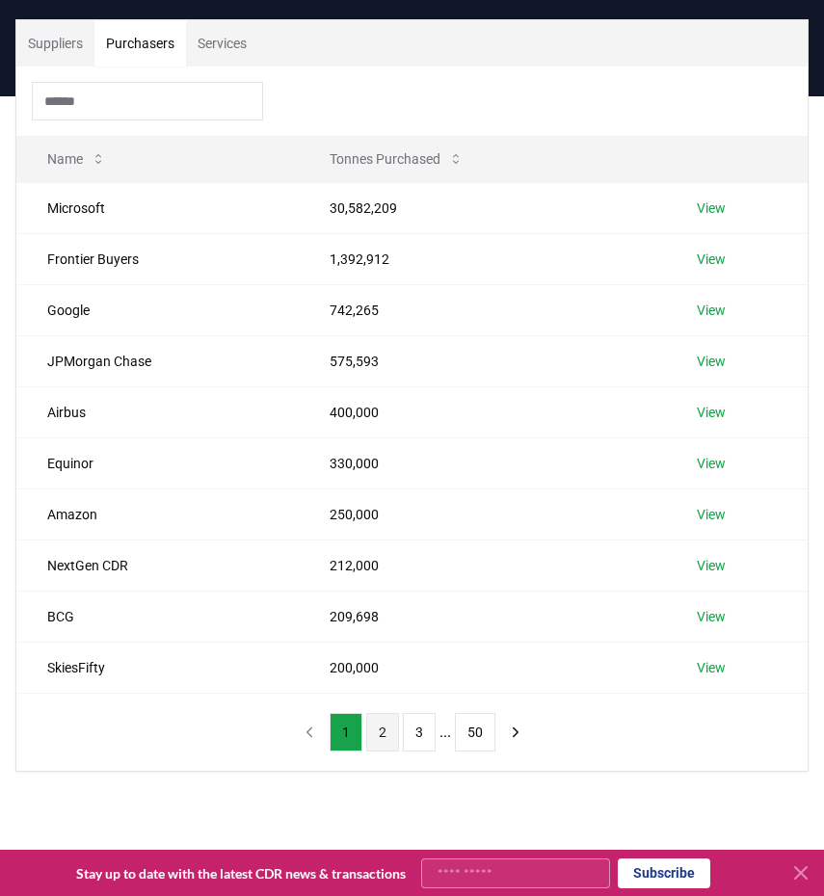
click at [374, 733] on button "2" at bounding box center [382, 732] width 33 height 39
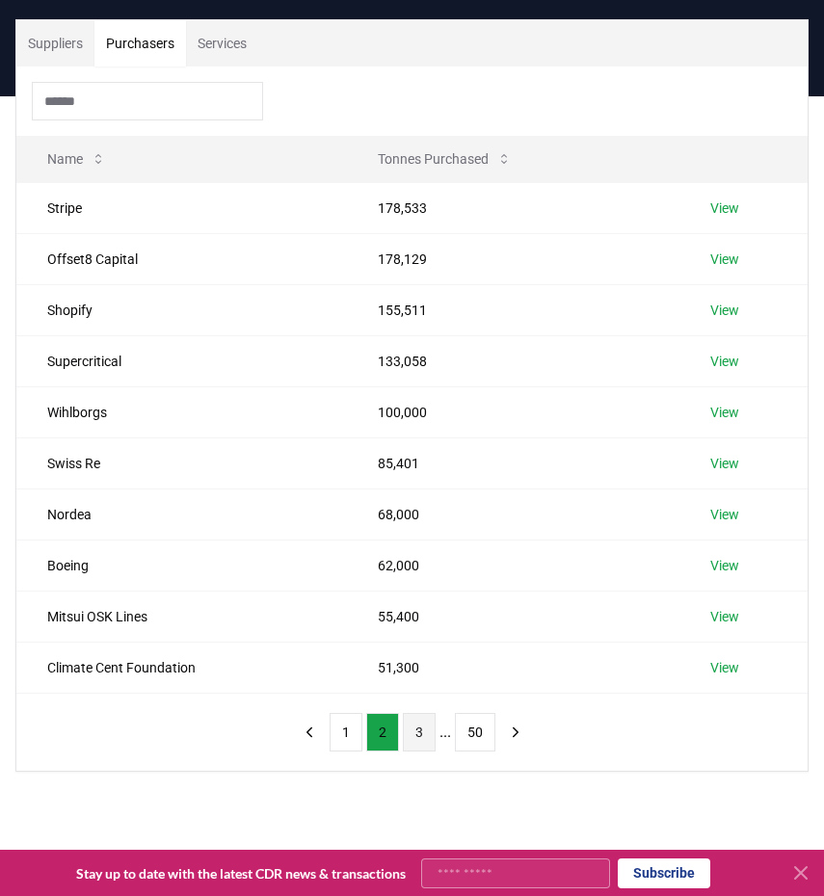
click at [419, 735] on button "3" at bounding box center [419, 732] width 33 height 39
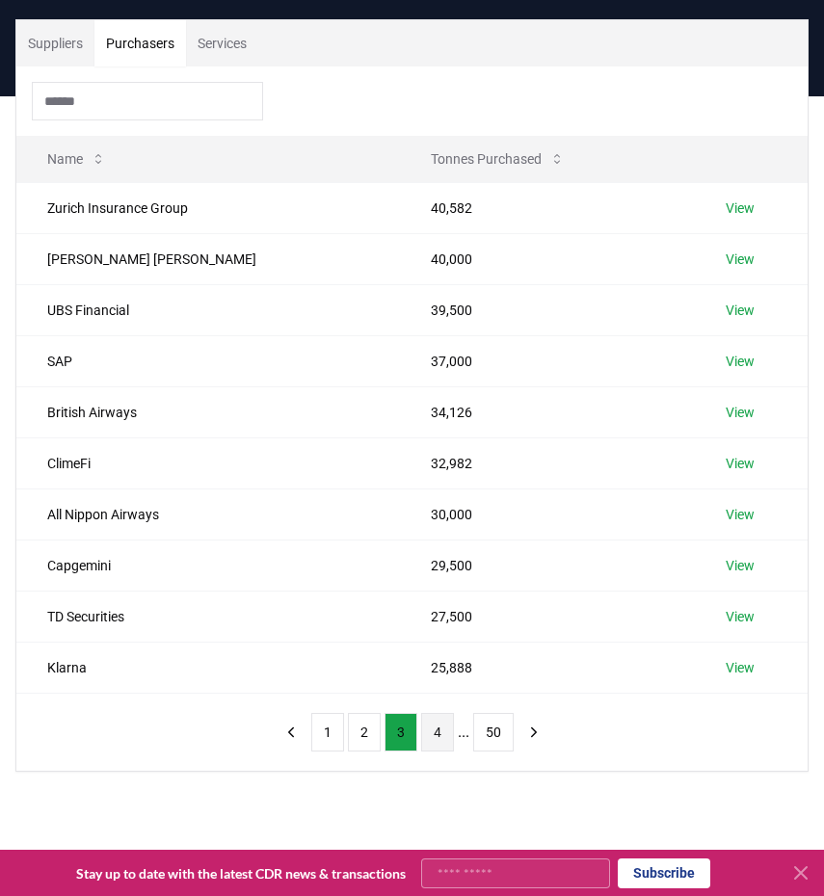
click at [434, 747] on button "4" at bounding box center [437, 732] width 33 height 39
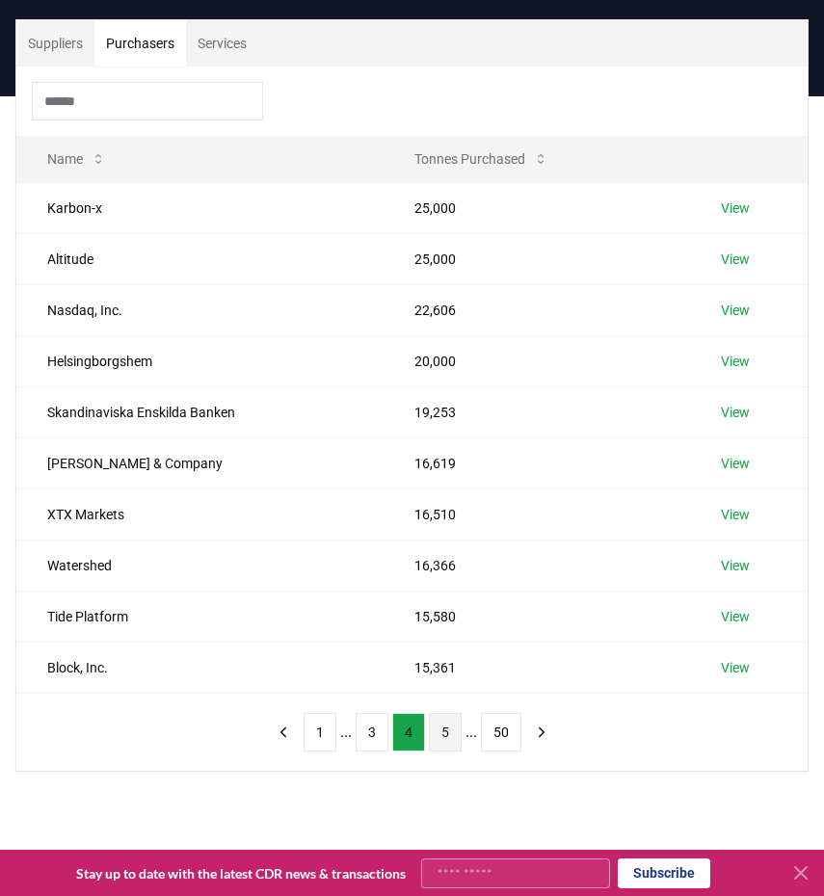
click at [436, 737] on button "5" at bounding box center [445, 732] width 33 height 39
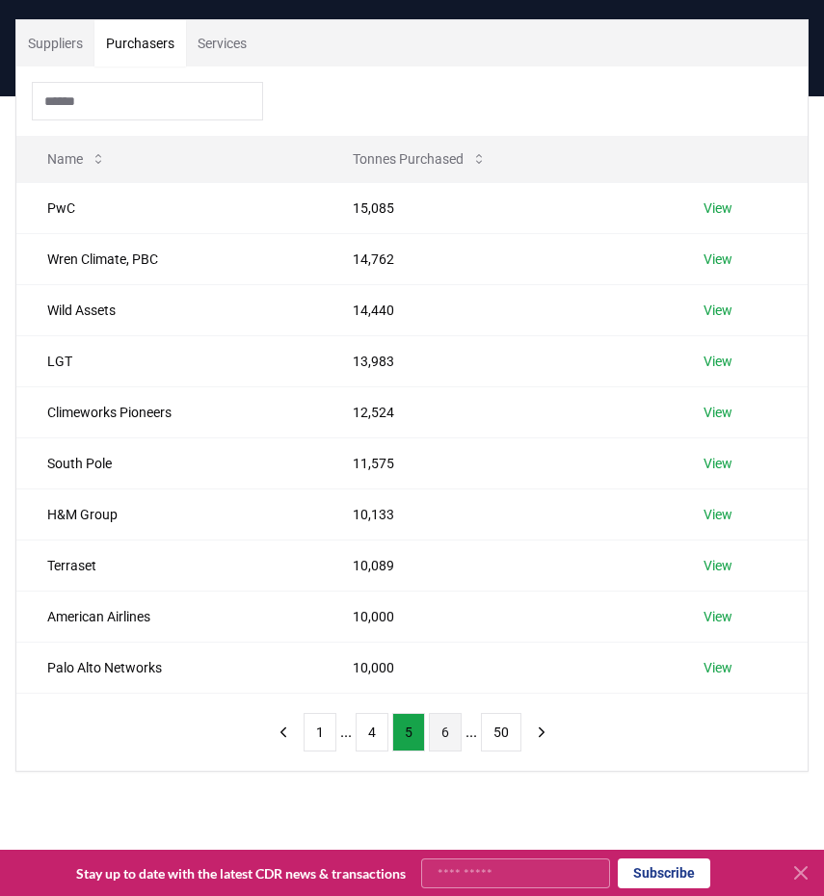
click at [460, 729] on button "6" at bounding box center [445, 732] width 33 height 39
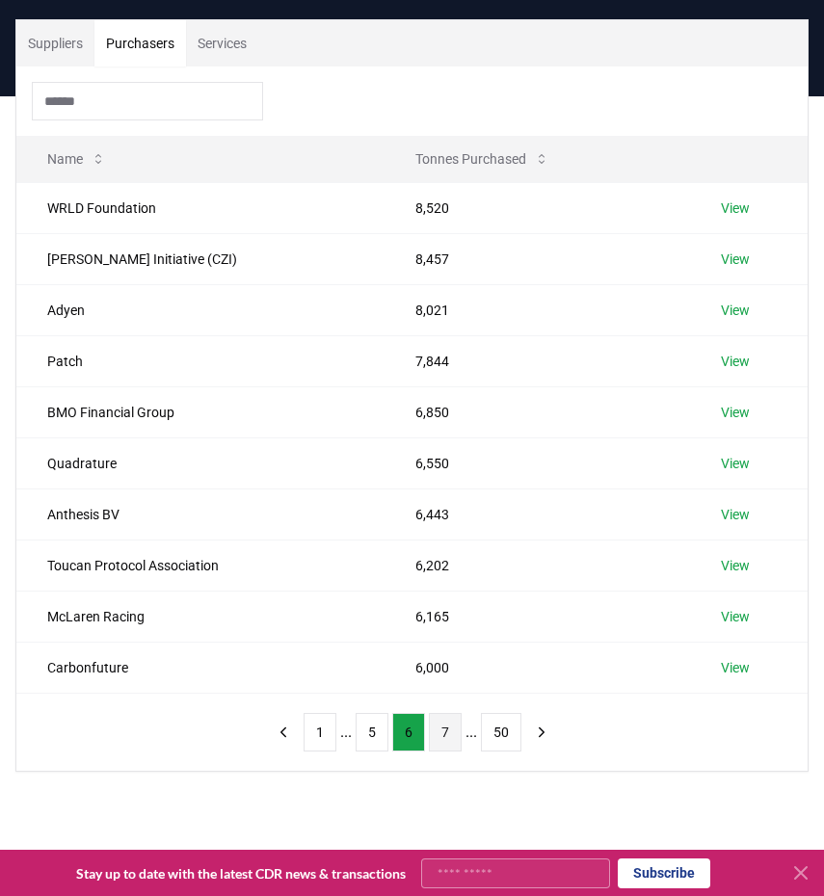
click at [444, 736] on button "7" at bounding box center [445, 732] width 33 height 39
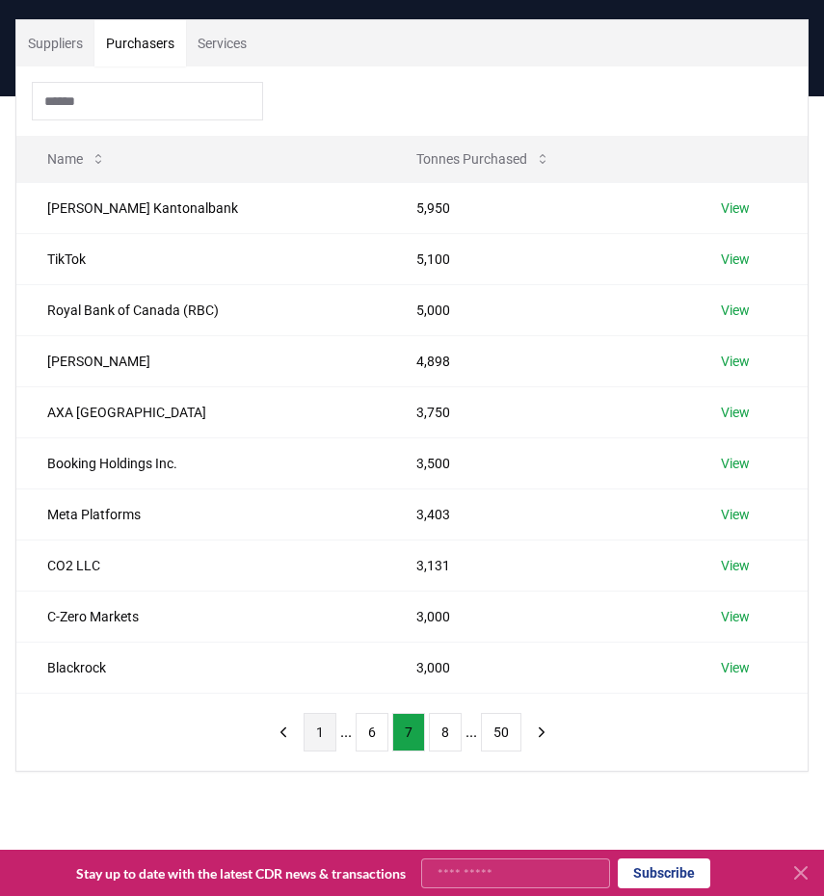
click at [309, 737] on button "1" at bounding box center [319, 732] width 33 height 39
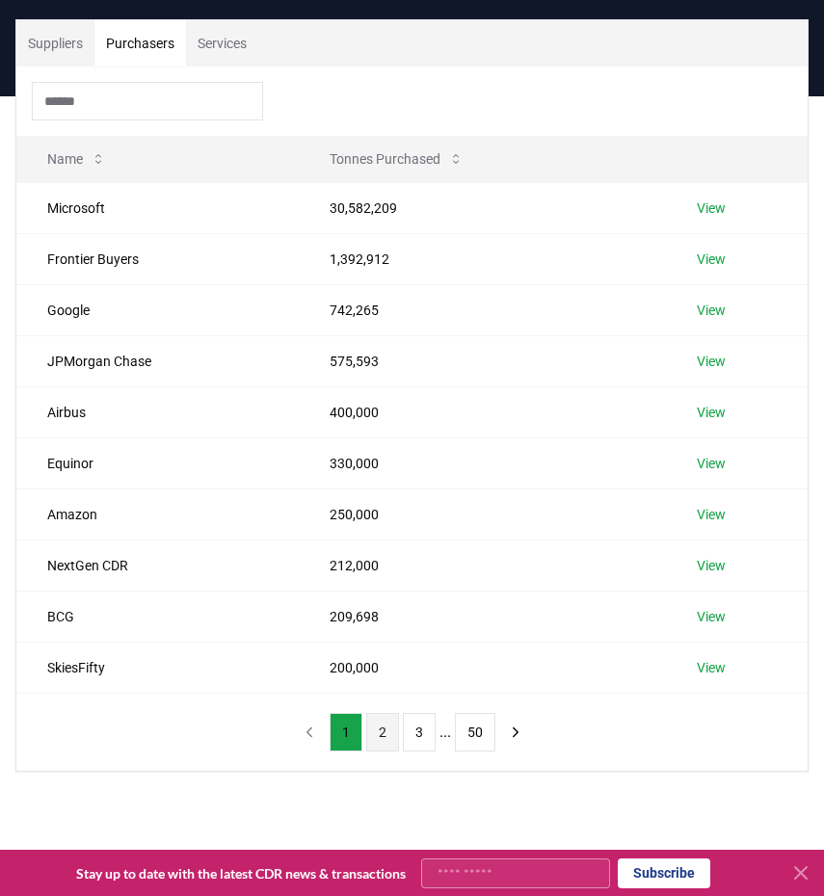
click at [383, 745] on button "2" at bounding box center [382, 732] width 33 height 39
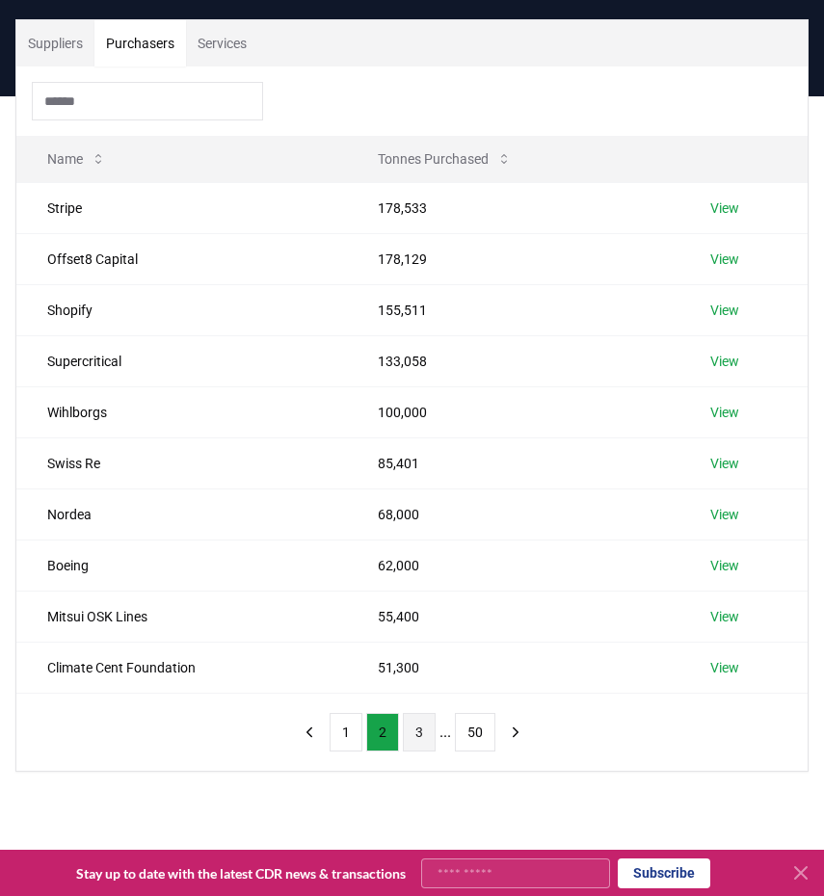
click at [421, 746] on button "3" at bounding box center [419, 732] width 33 height 39
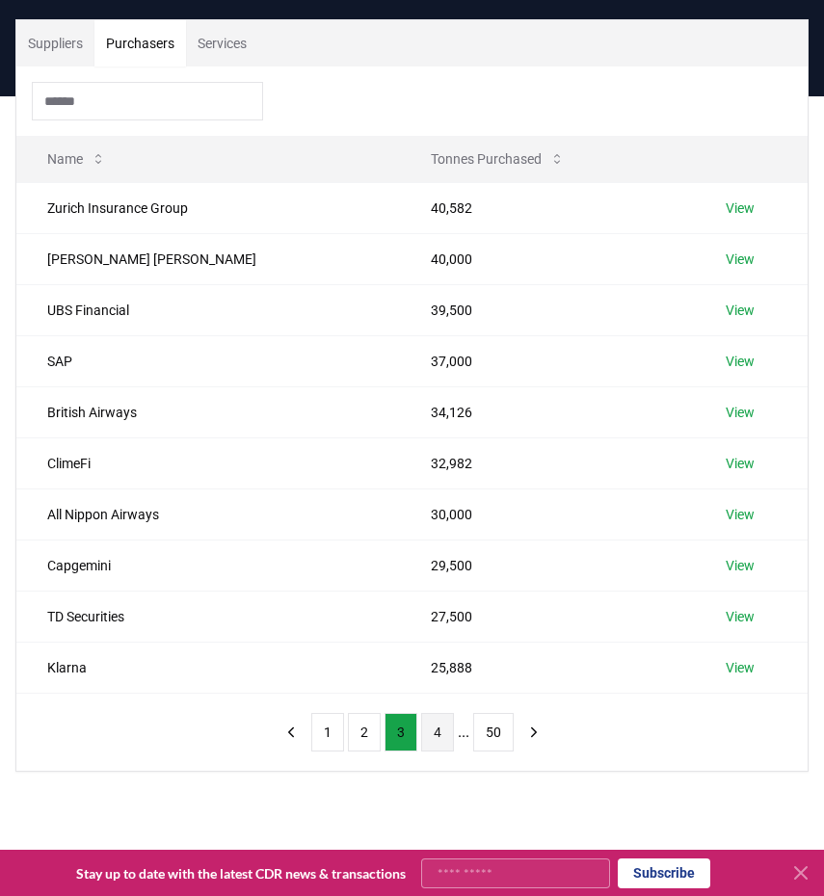
click at [439, 738] on button "4" at bounding box center [437, 732] width 33 height 39
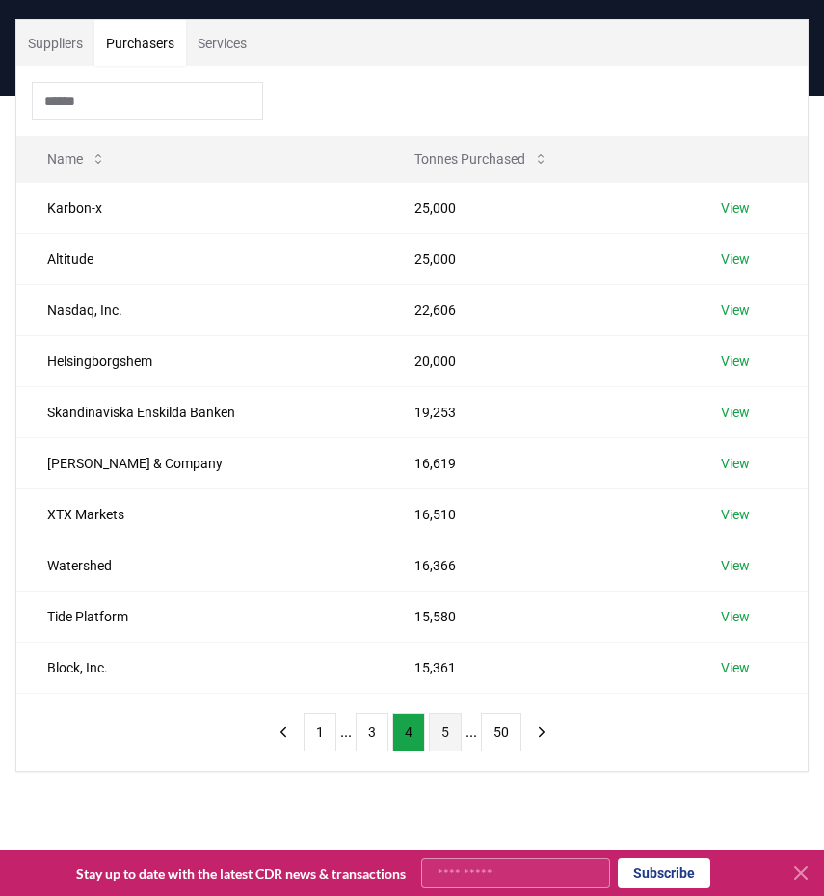
click at [434, 742] on button "5" at bounding box center [445, 732] width 33 height 39
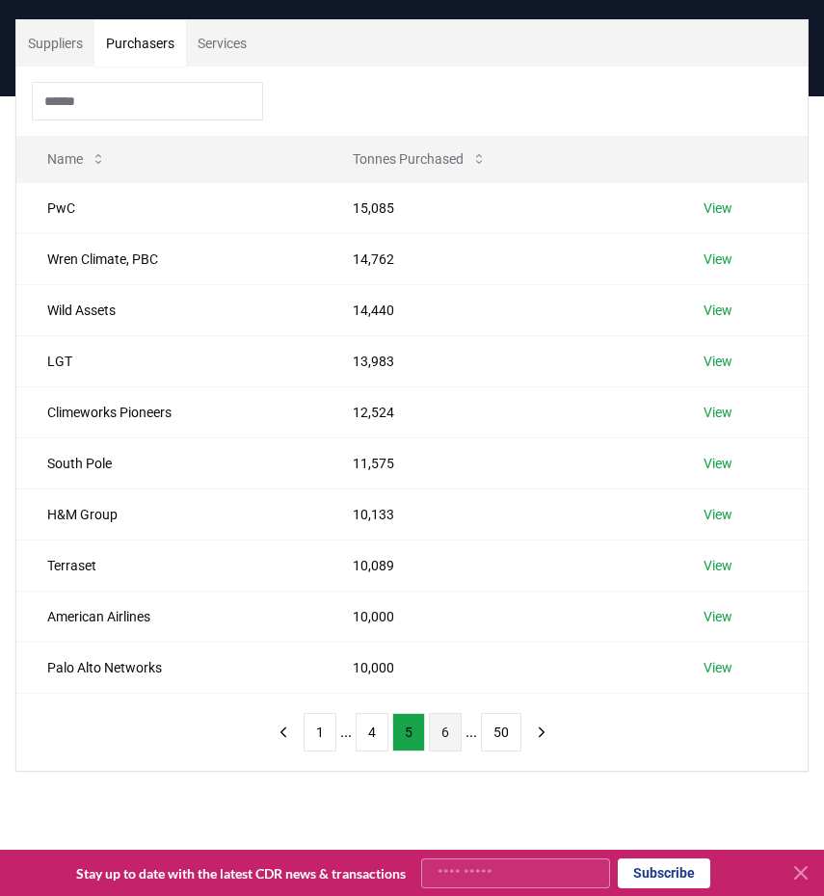
click at [444, 729] on button "6" at bounding box center [445, 732] width 33 height 39
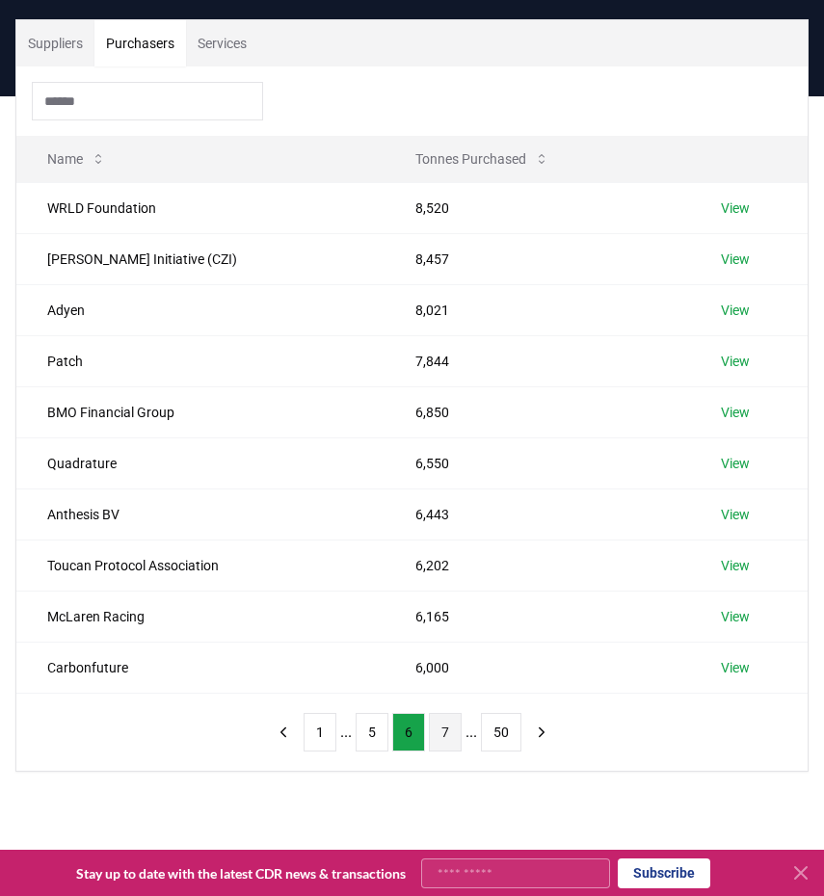
click at [438, 732] on button "7" at bounding box center [445, 732] width 33 height 39
